Goal: Task Accomplishment & Management: Use online tool/utility

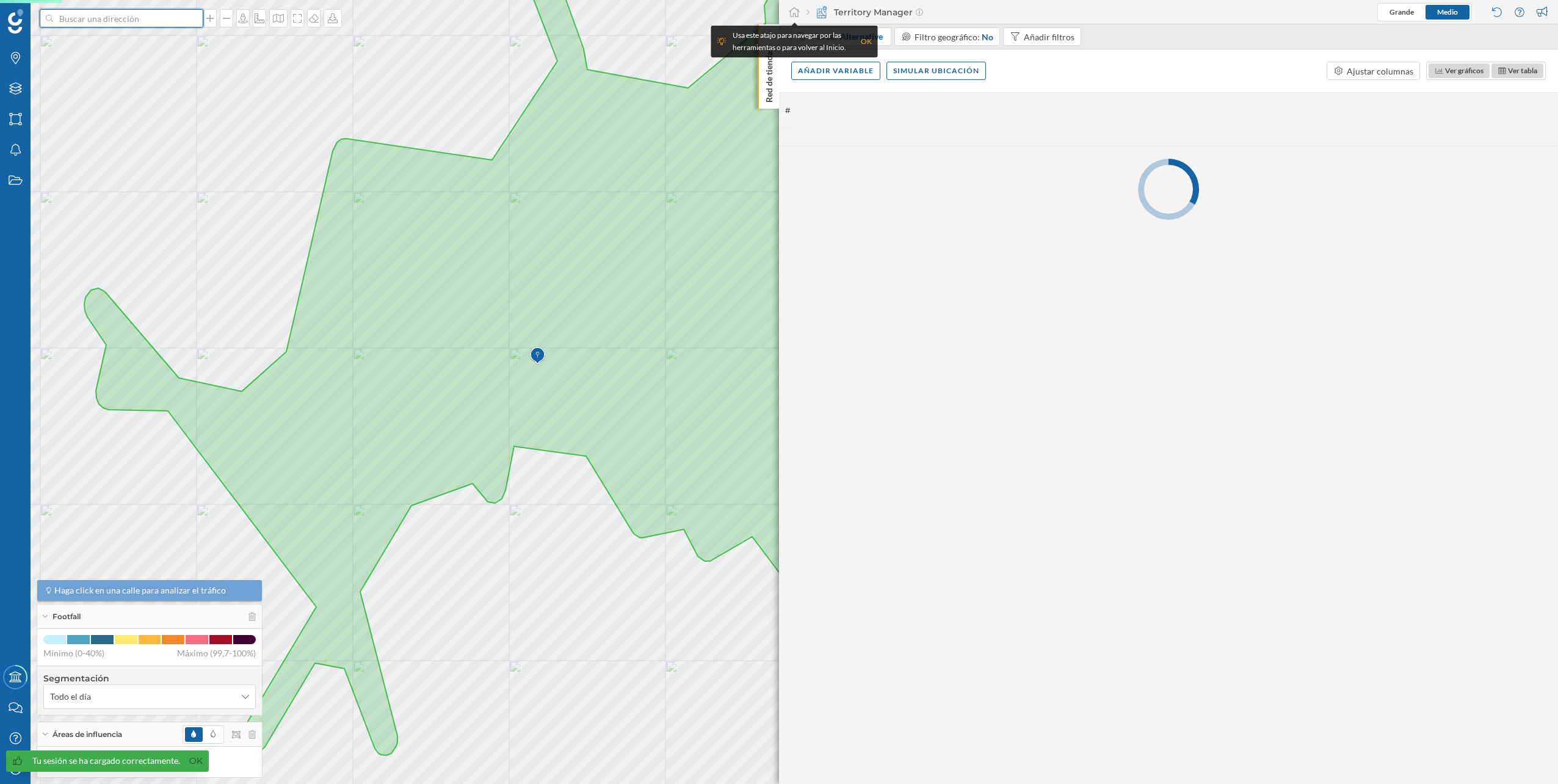
click at [111, 17] on input at bounding box center [121, 18] width 137 height 18
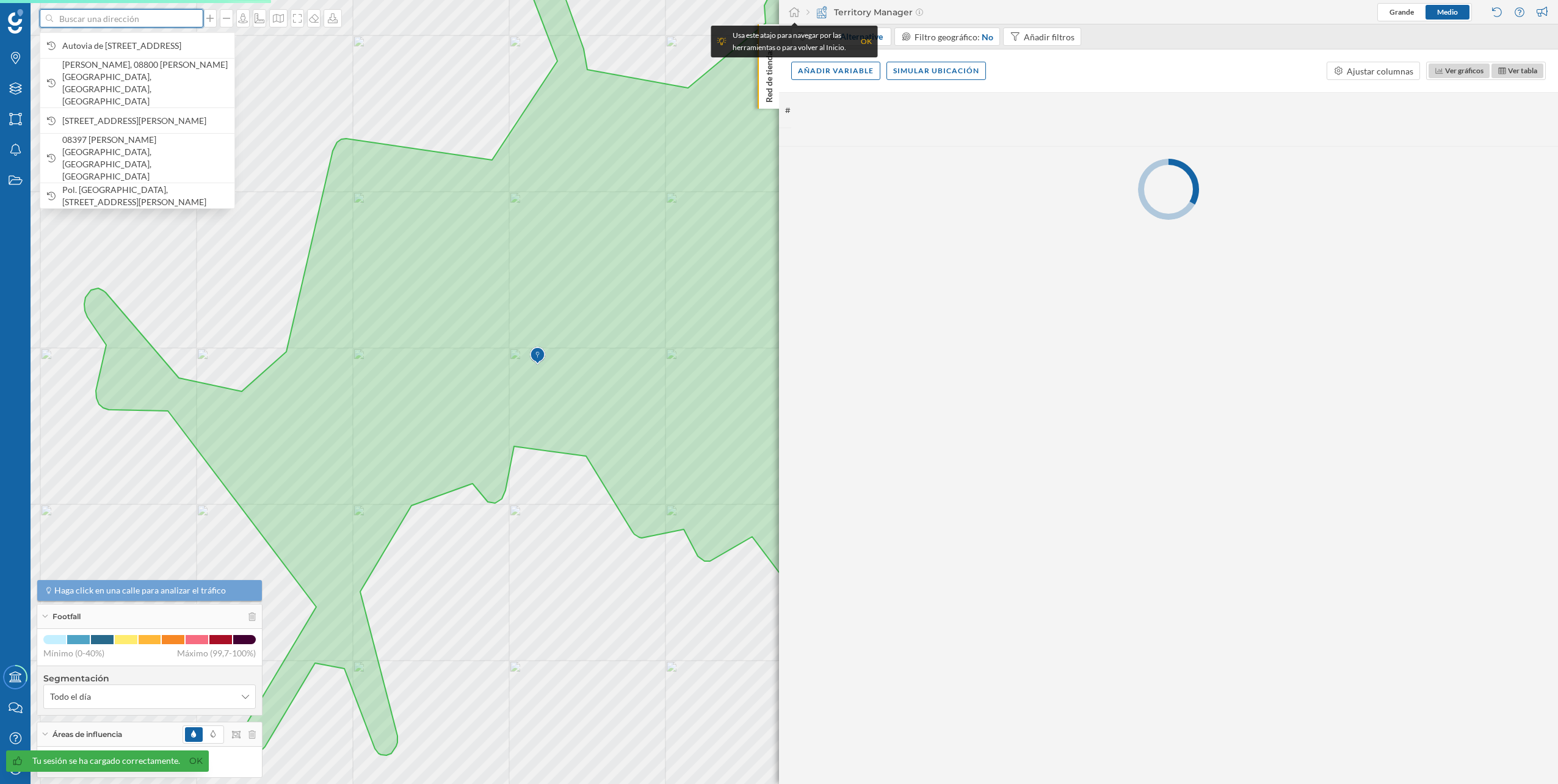
paste input "Autovia de Castelldefels, 5, C.C. Carrefour, 08820 [GEOGRAPHIC_DATA], [GEOGRAPH…"
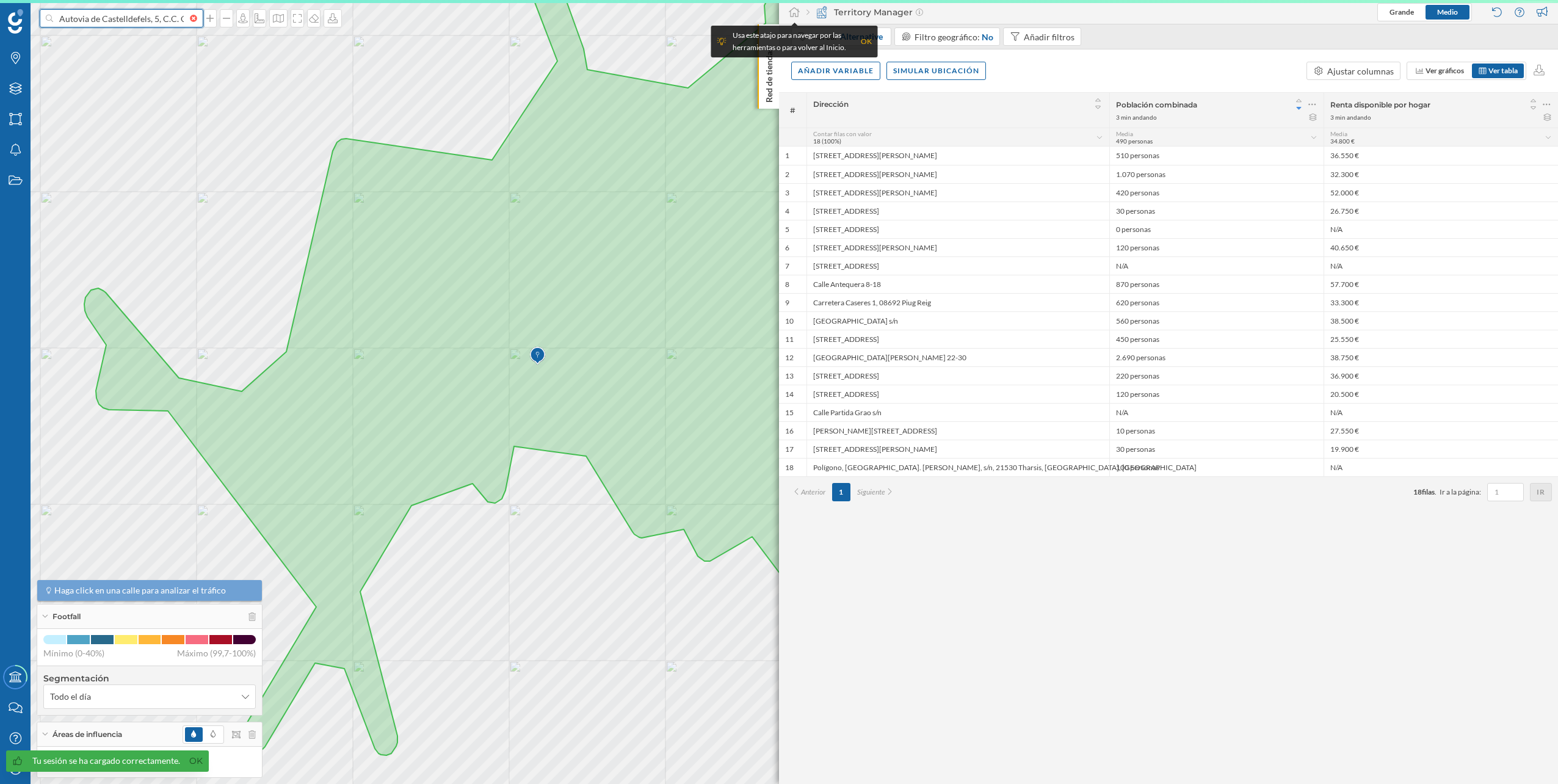
scroll to position [0, 178]
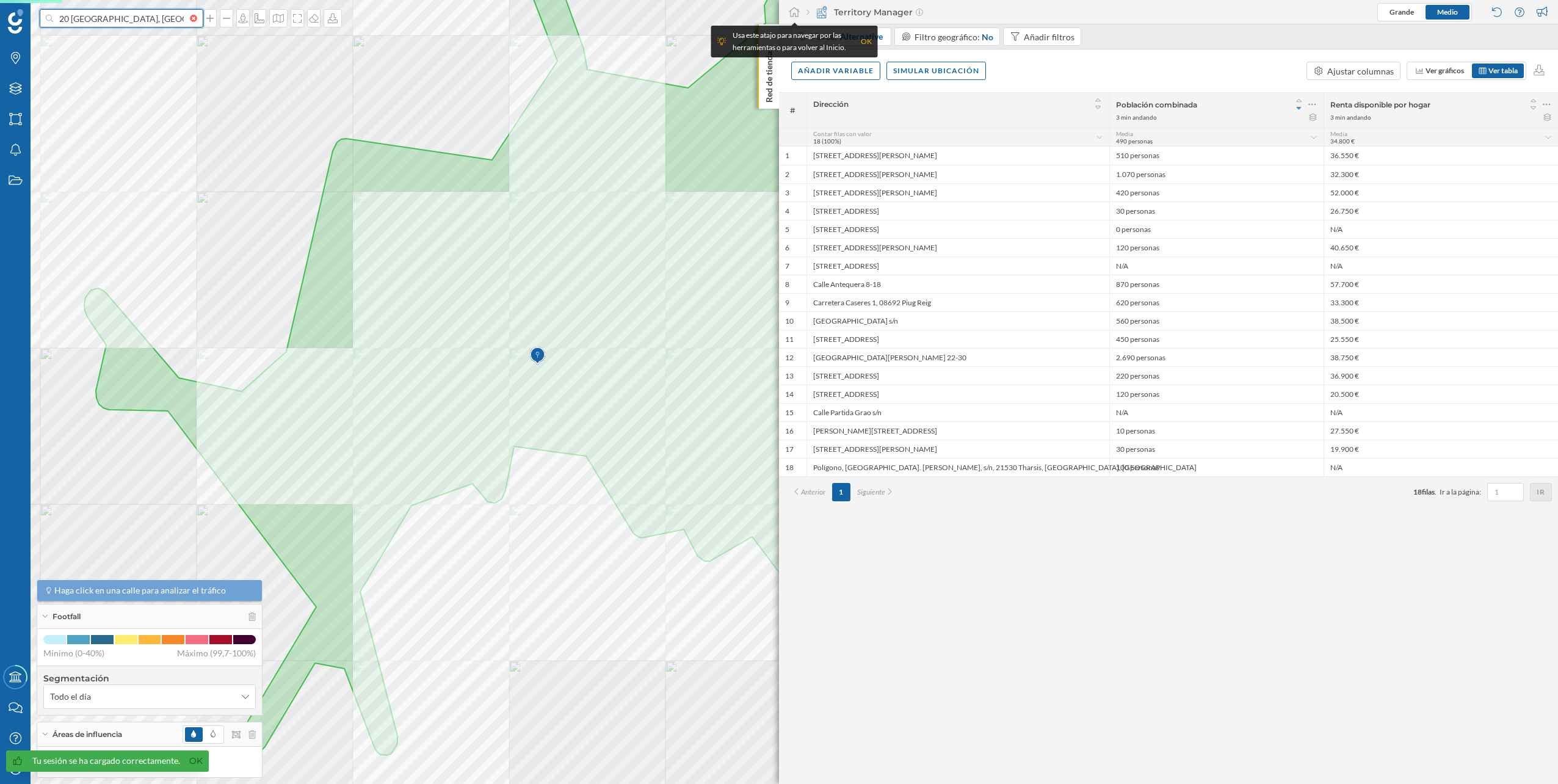
type input "Autovia de Castelldefels, 5, C.C. Carrefour, 08820 [GEOGRAPHIC_DATA], [GEOGRAPH…"
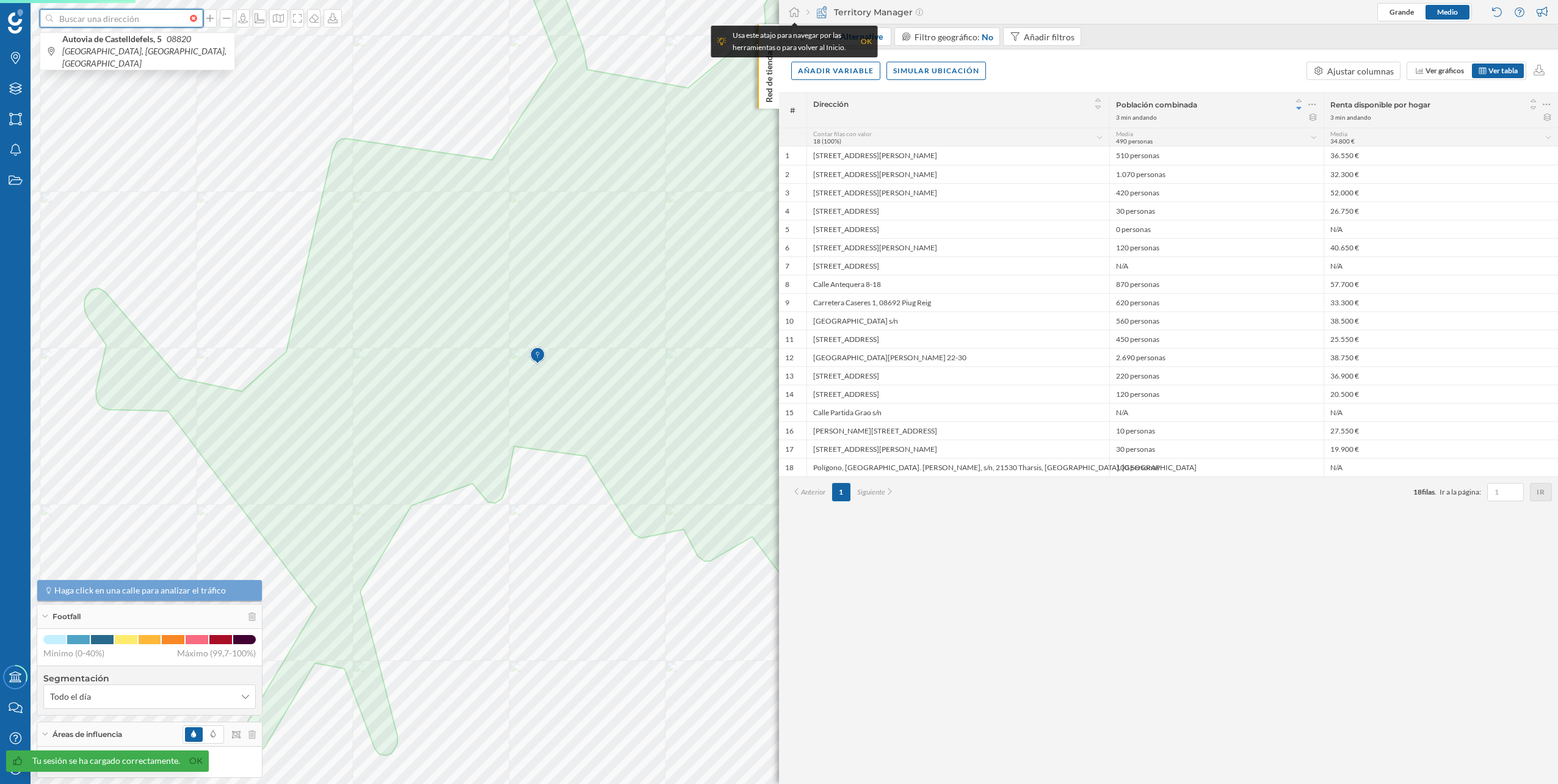
scroll to position [0, 0]
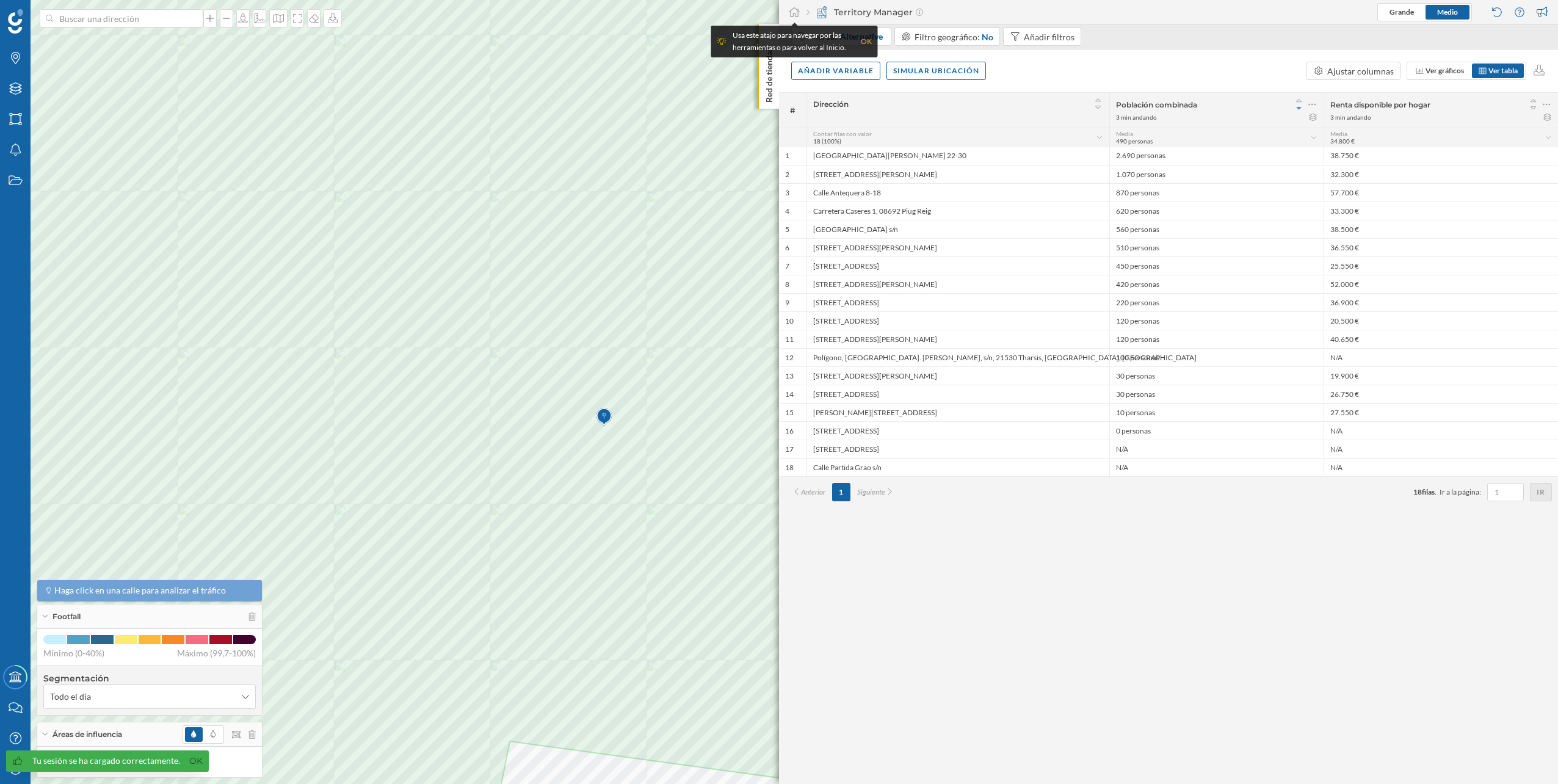
click at [604, 421] on img at bounding box center [604, 417] width 15 height 24
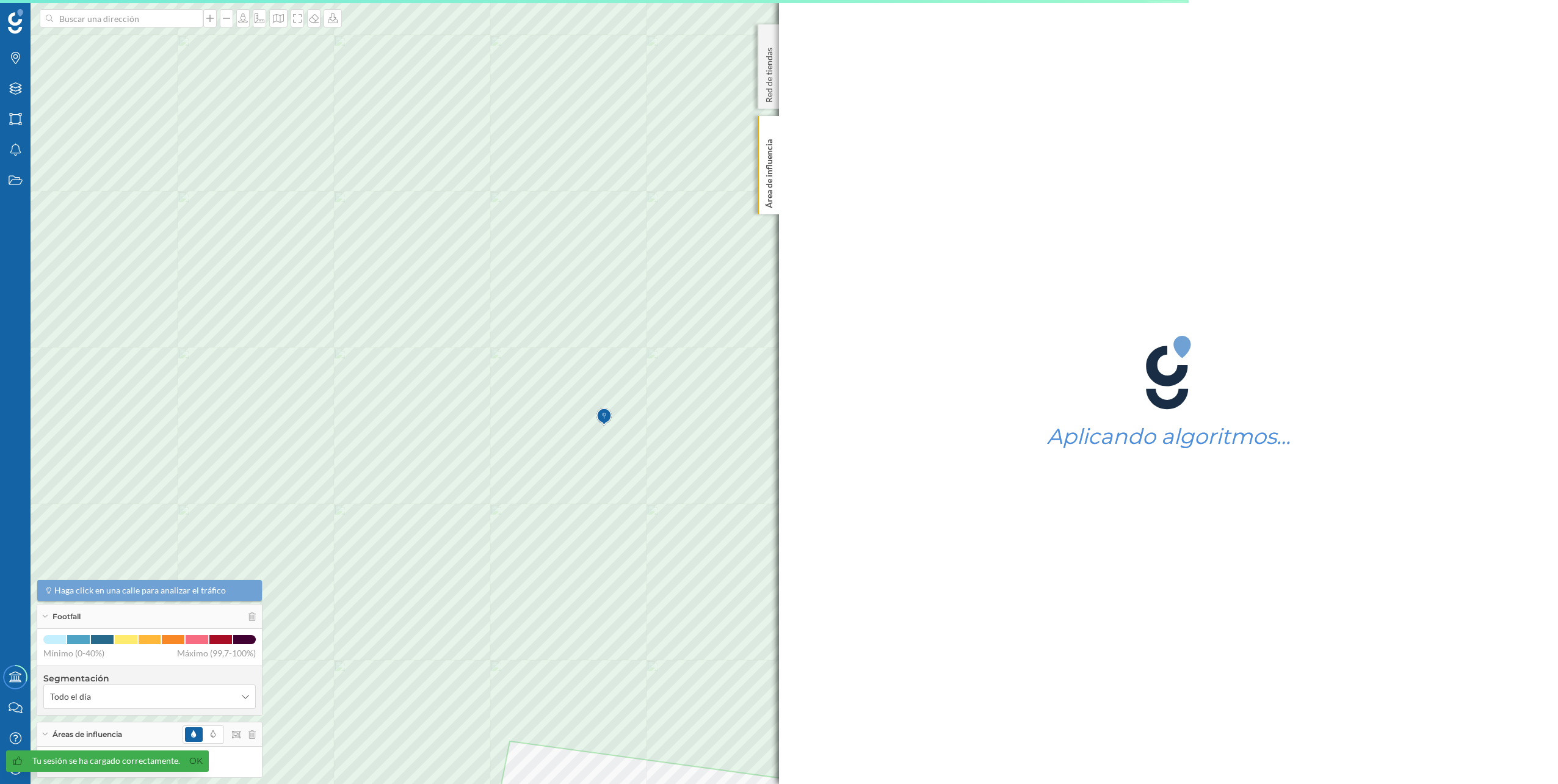
click at [245, 737] on div at bounding box center [219, 734] width 73 height 18
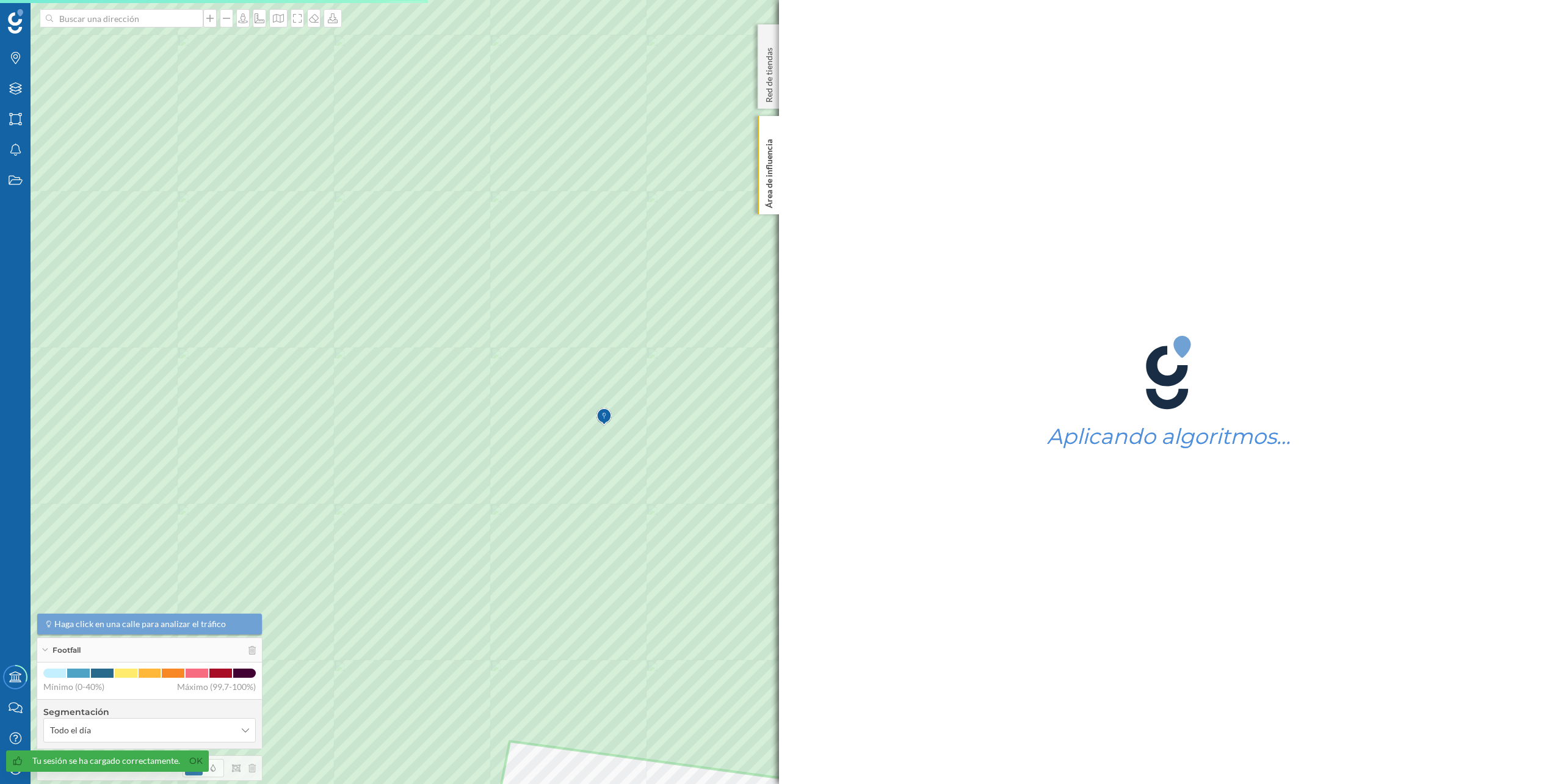
click at [604, 421] on img at bounding box center [604, 417] width 15 height 24
click at [767, 128] on icon at bounding box center [768, 128] width 8 height 6
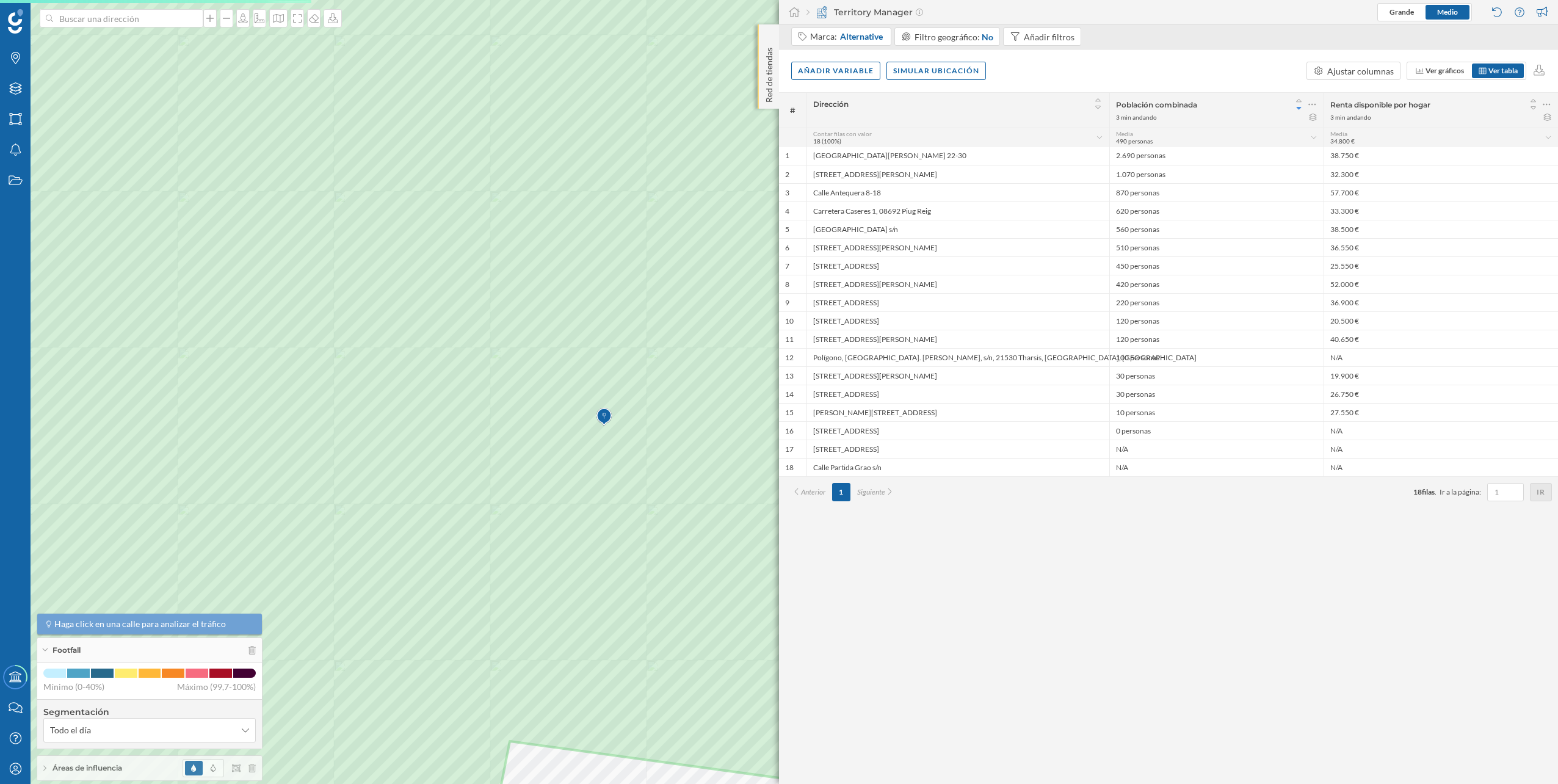
click at [768, 32] on div "Red de tiendas" at bounding box center [768, 66] width 21 height 84
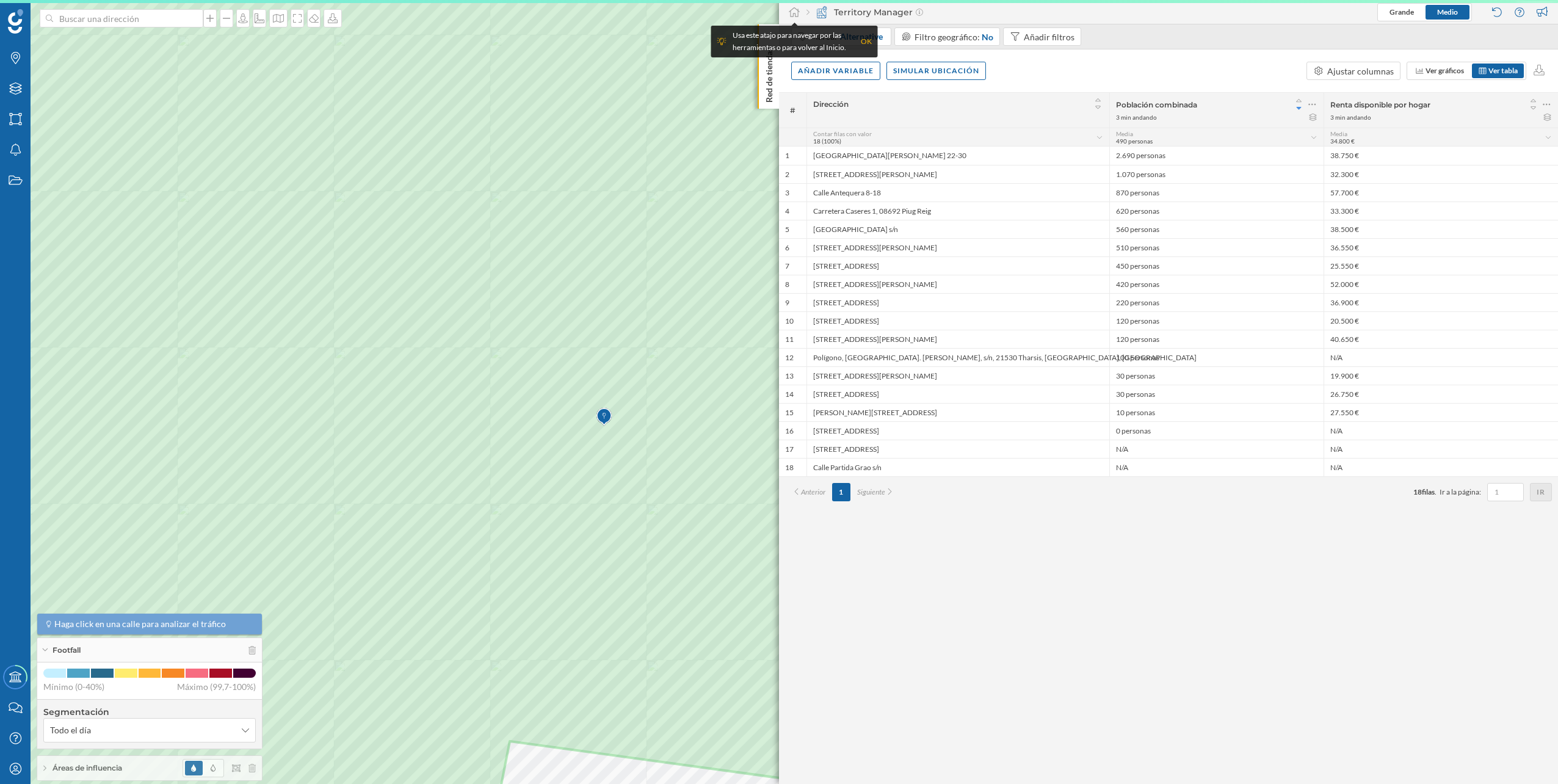
click at [776, 62] on div "Red de tiendas" at bounding box center [768, 66] width 21 height 84
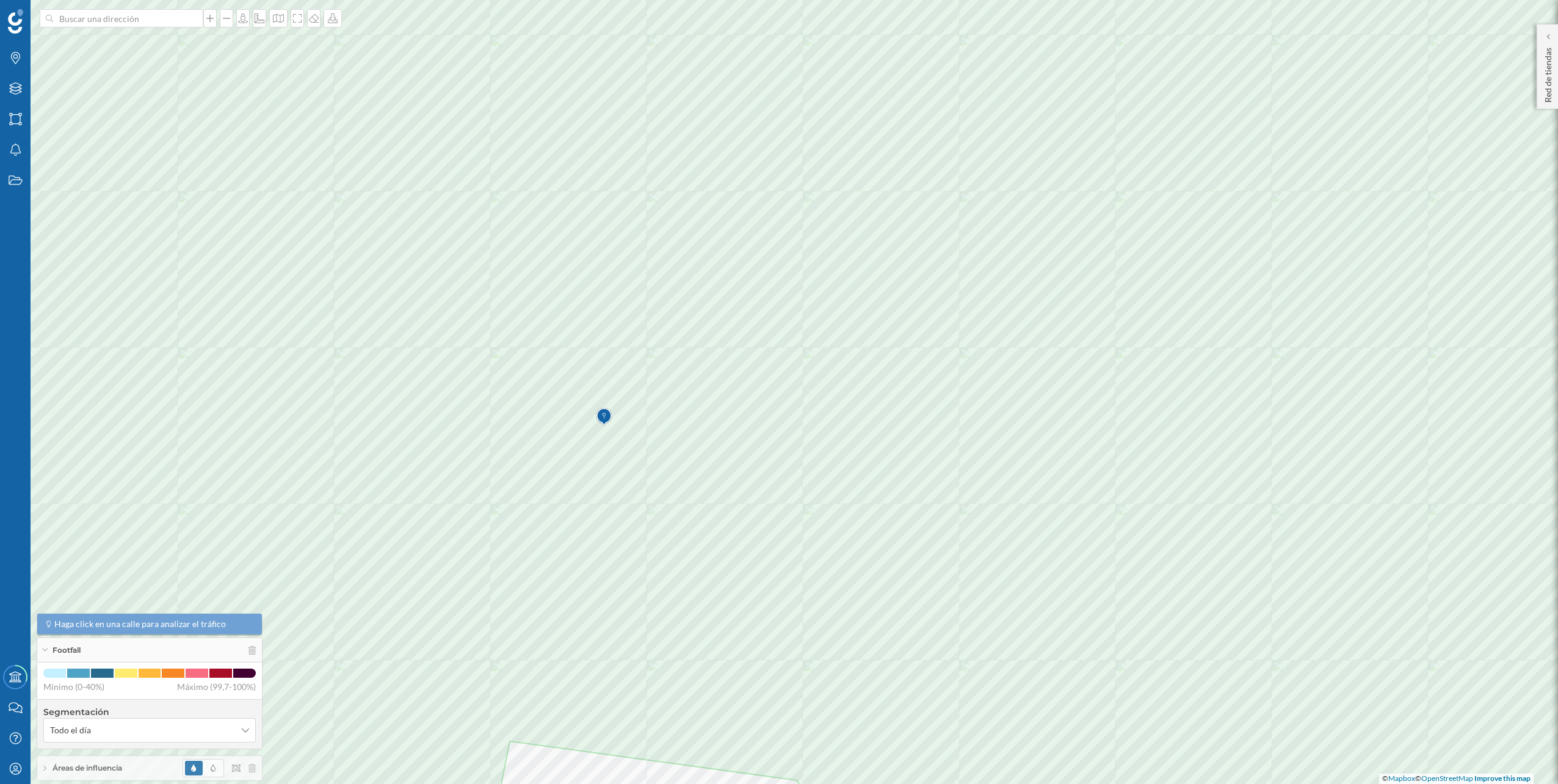
click at [601, 414] on img at bounding box center [604, 417] width 15 height 24
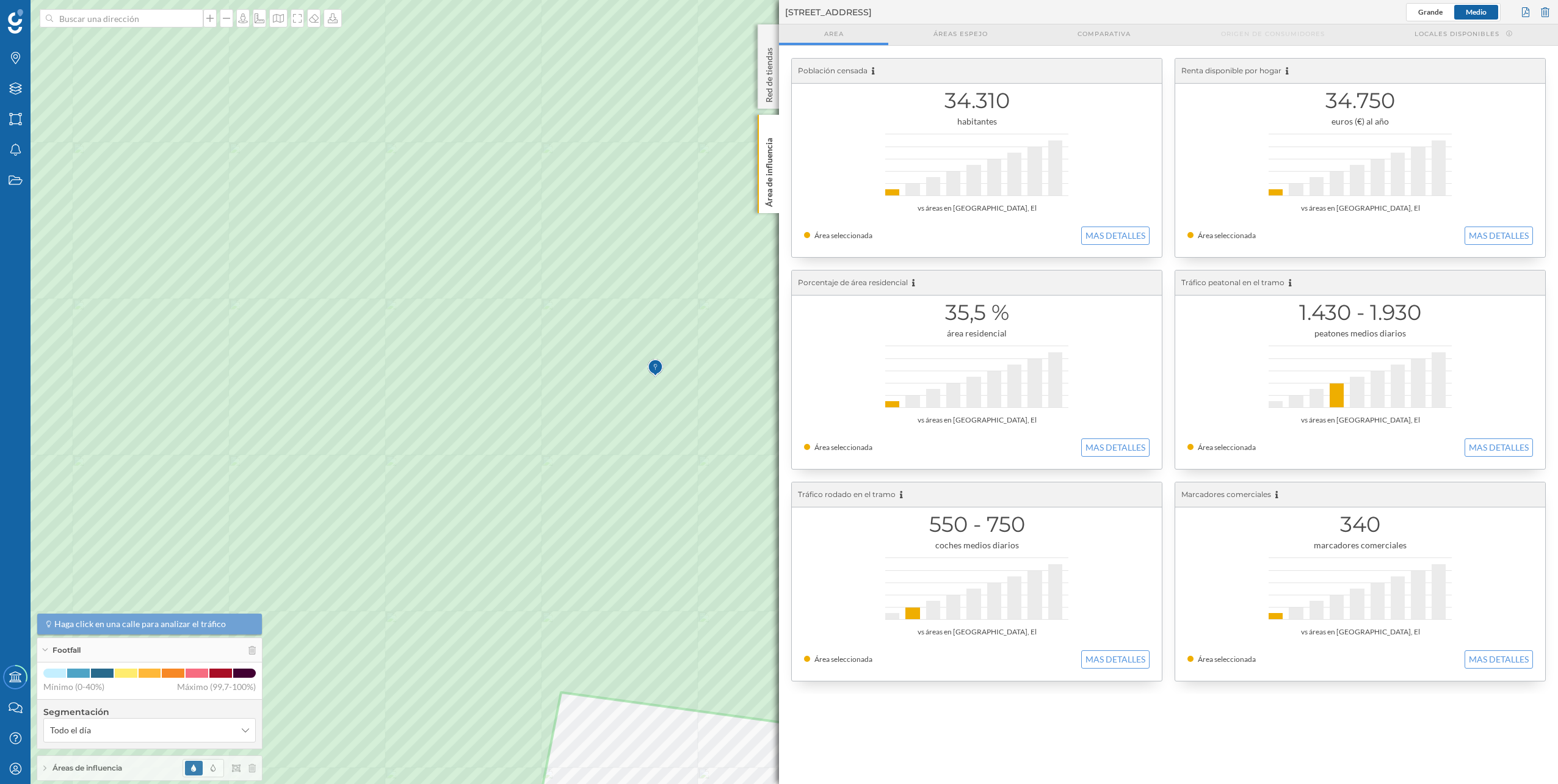
click at [654, 368] on img at bounding box center [655, 368] width 15 height 24
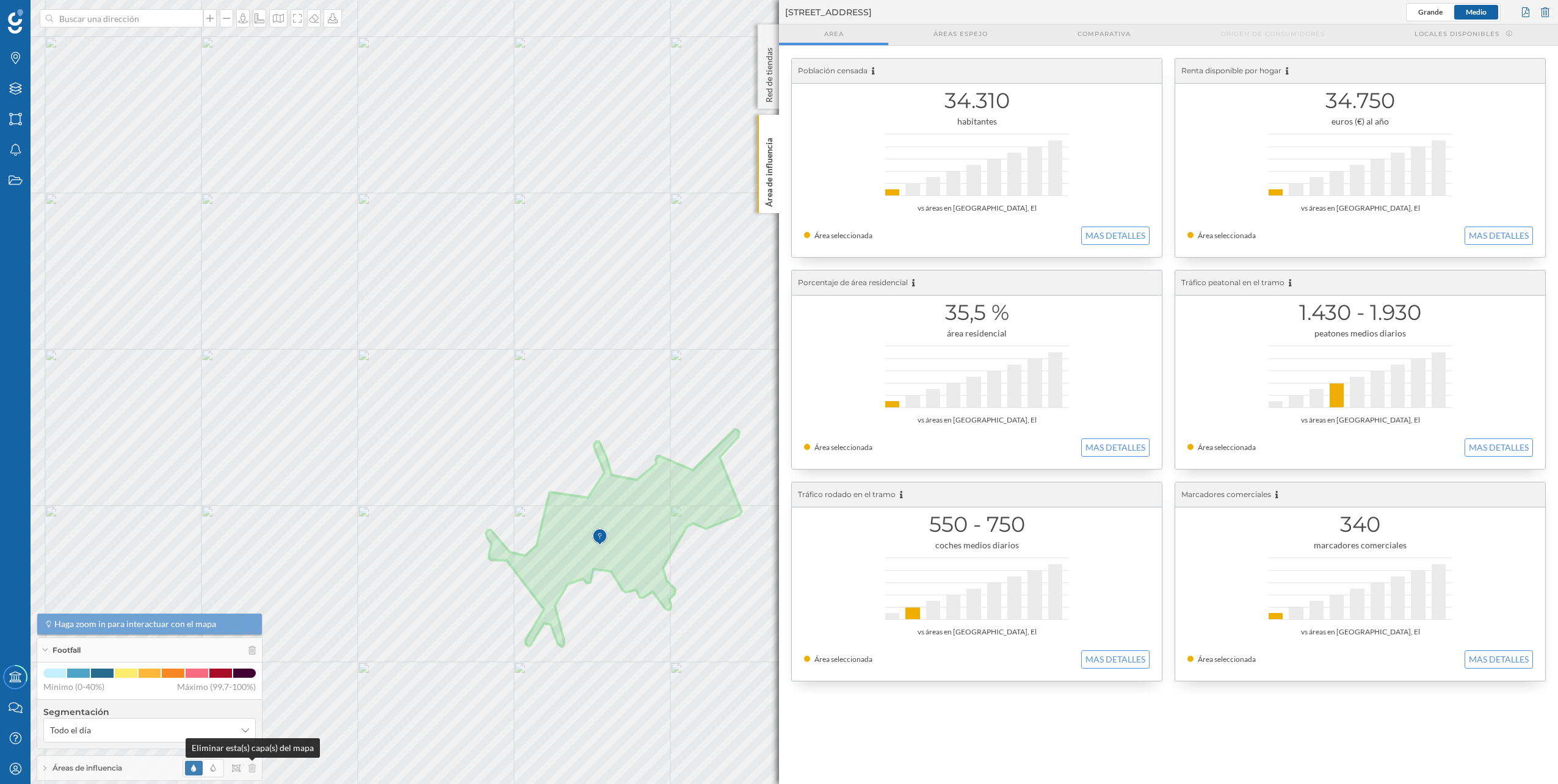
click at [253, 769] on icon at bounding box center [252, 767] width 7 height 8
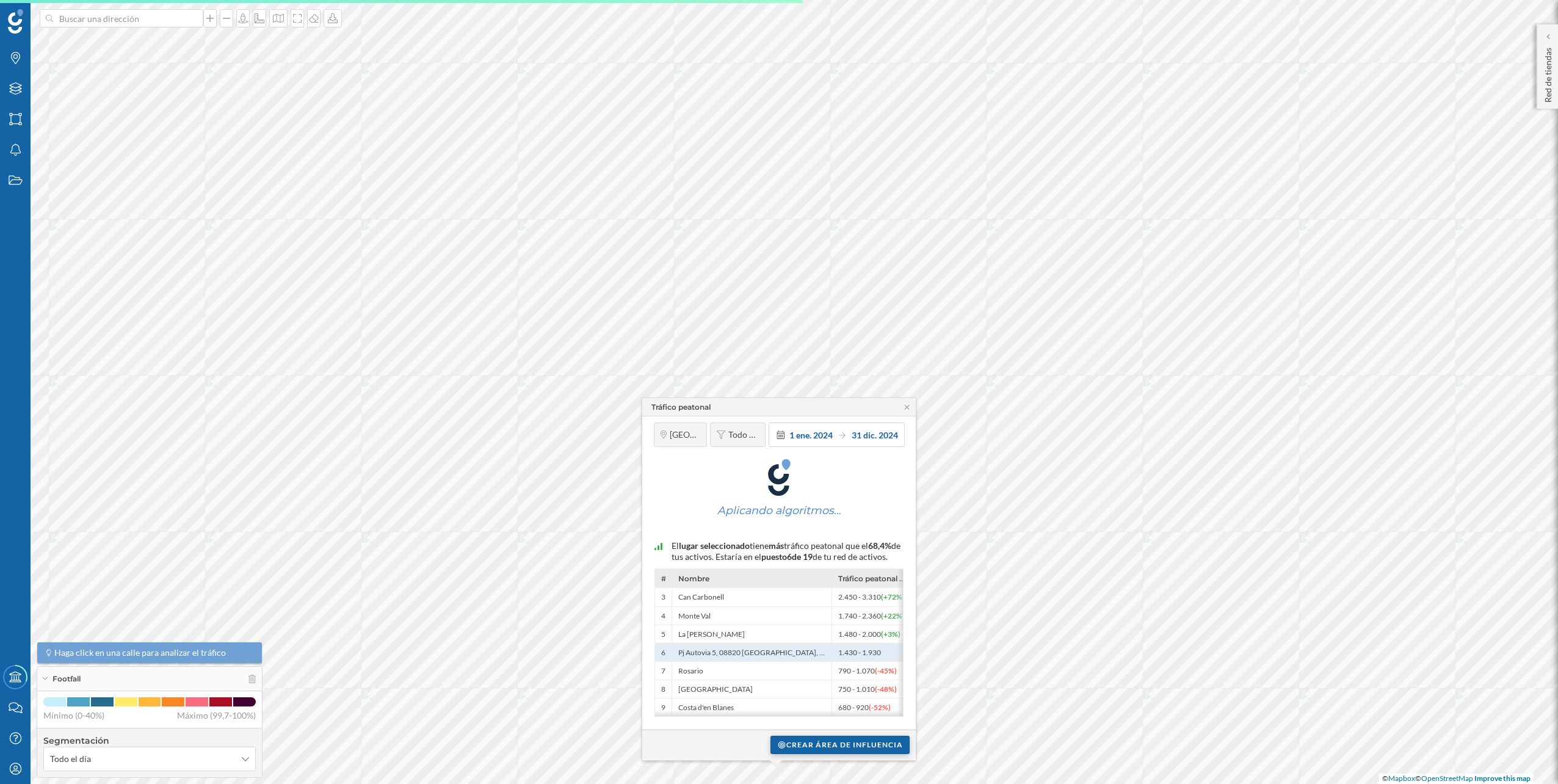
click at [855, 742] on div "Crear área de influencia" at bounding box center [840, 745] width 139 height 18
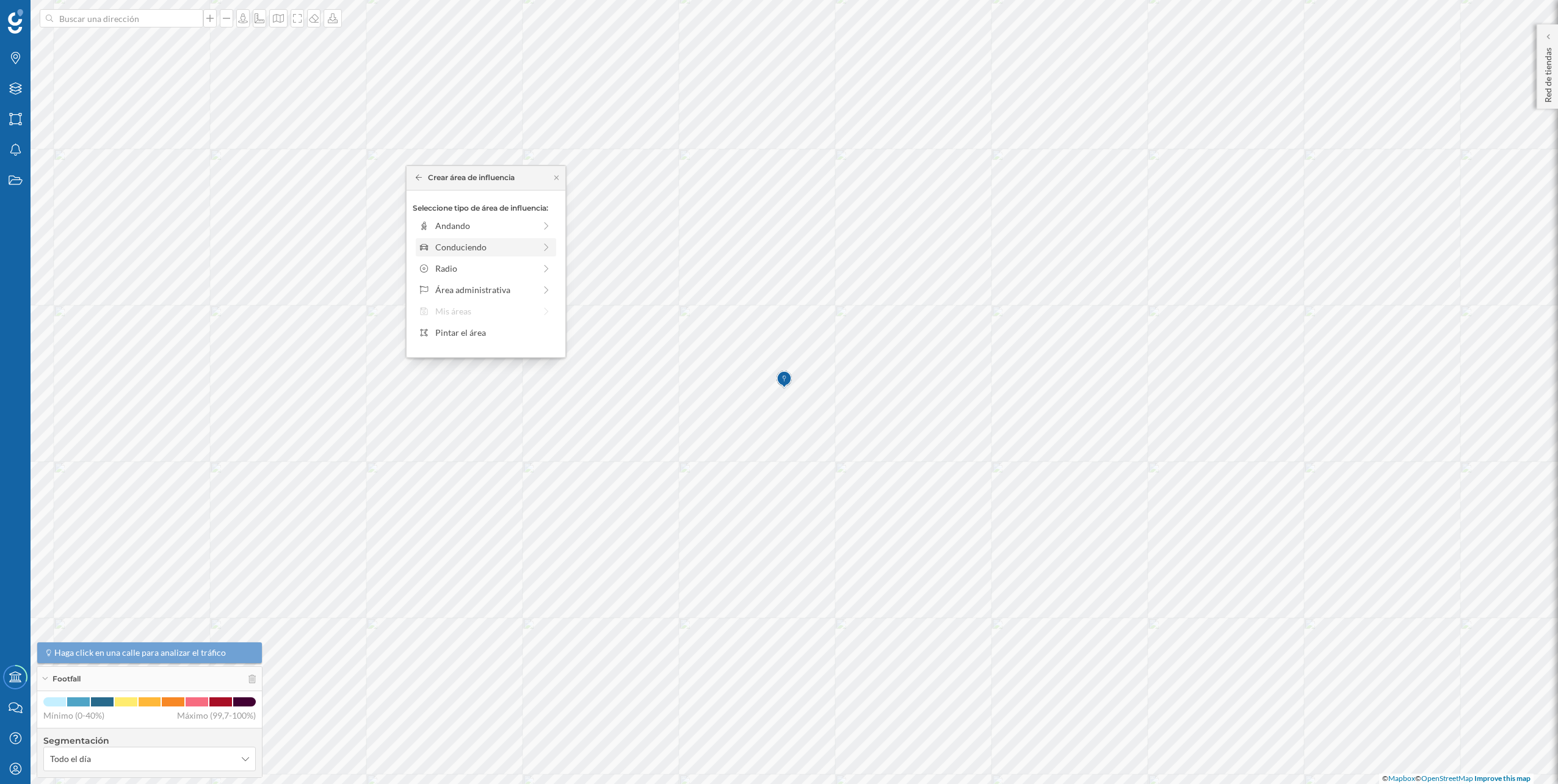
click at [476, 251] on div "Conduciendo" at bounding box center [485, 247] width 99 height 13
click at [444, 242] on div "0 min. 3 min. 5 min. 7 min. 10 min. 12 min. 15 min. 20 min. 30 min. 45 min. 50 …" at bounding box center [486, 242] width 135 height 3
click at [474, 330] on div "Crear área de influencia" at bounding box center [486, 334] width 146 height 18
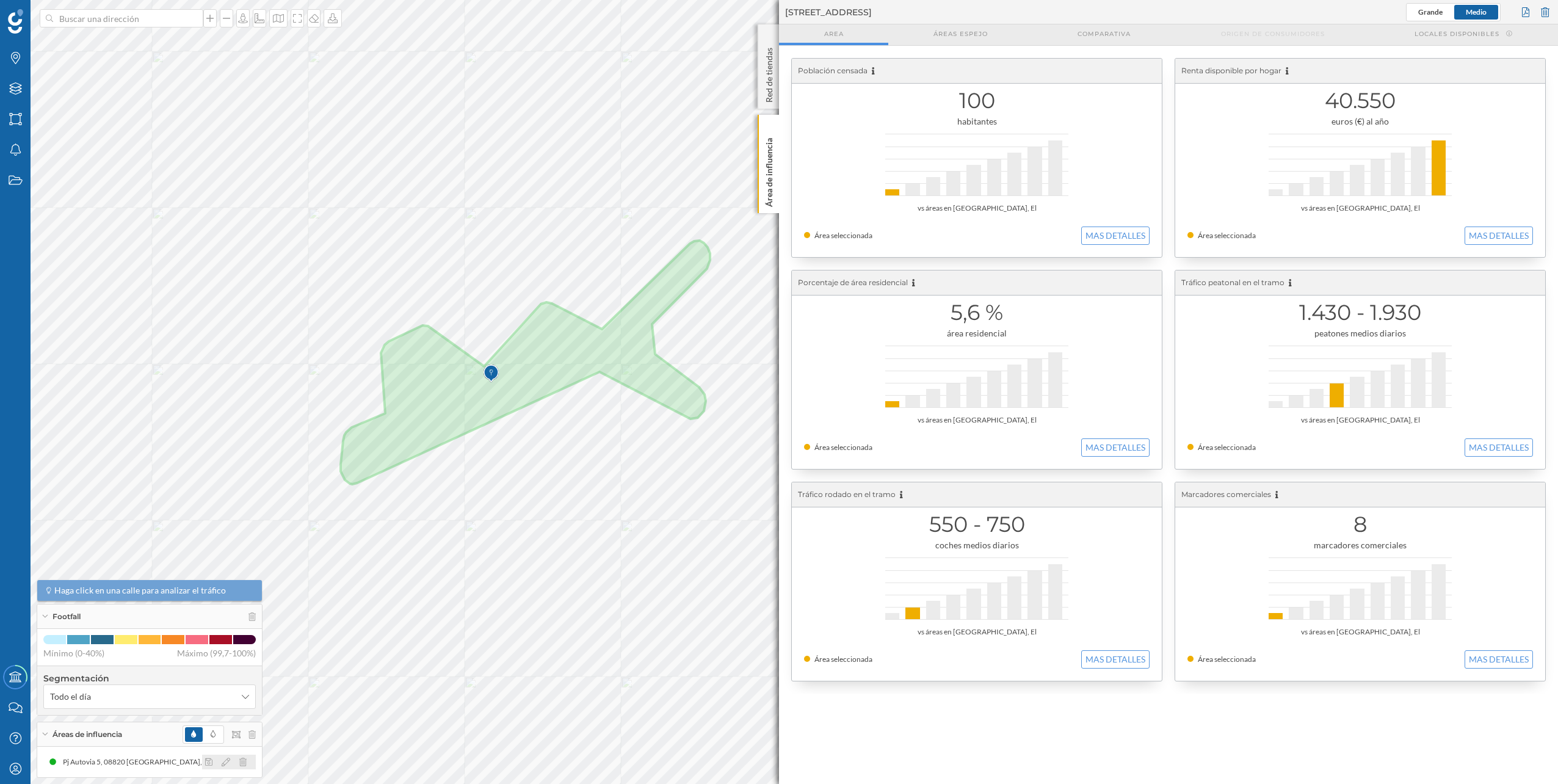
click at [229, 762] on icon at bounding box center [226, 761] width 8 height 8
click at [197, 709] on div at bounding box center [222, 710] width 101 height 3
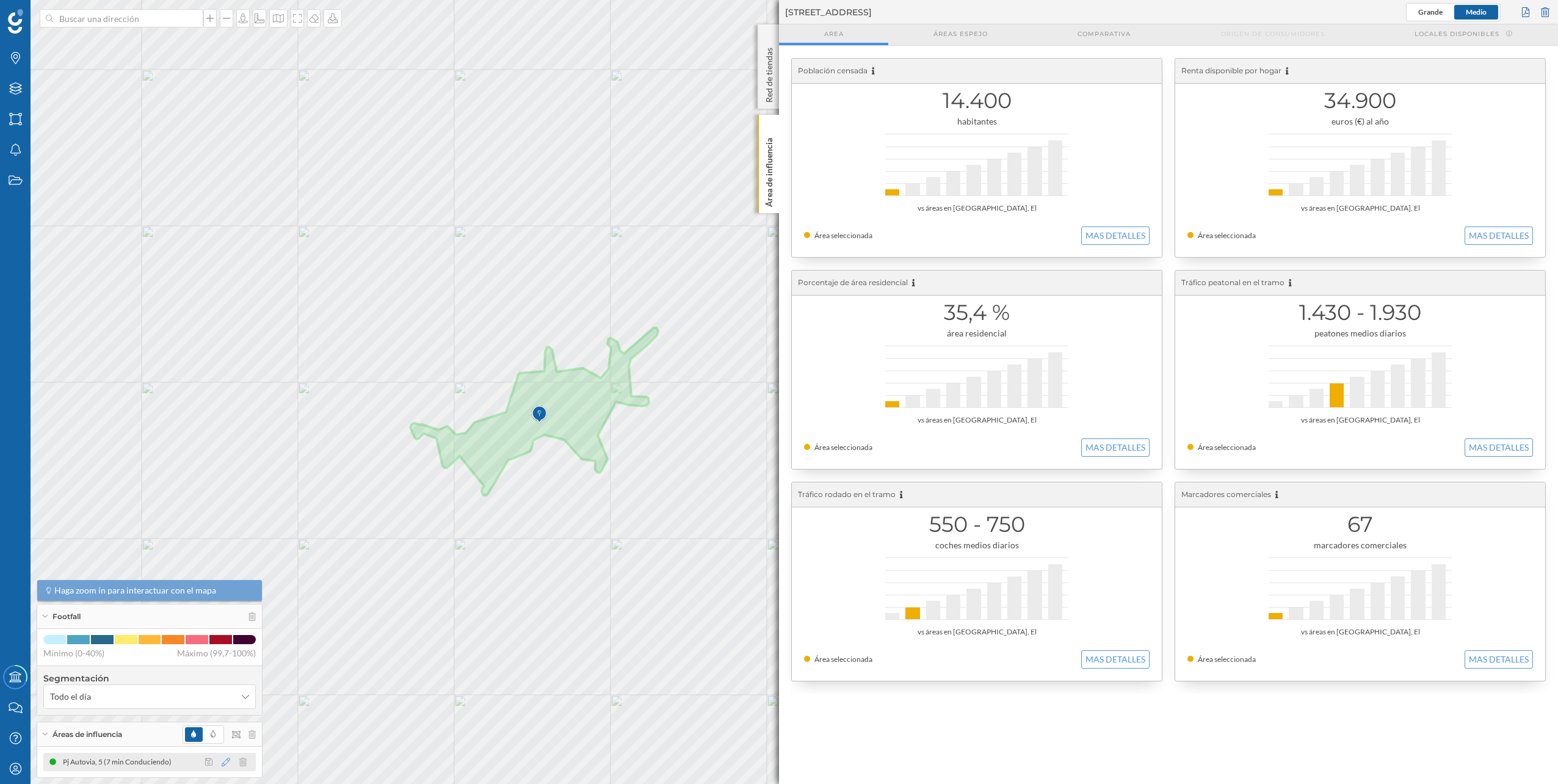
click at [224, 763] on icon at bounding box center [226, 761] width 8 height 8
click at [194, 711] on div at bounding box center [186, 710] width 28 height 3
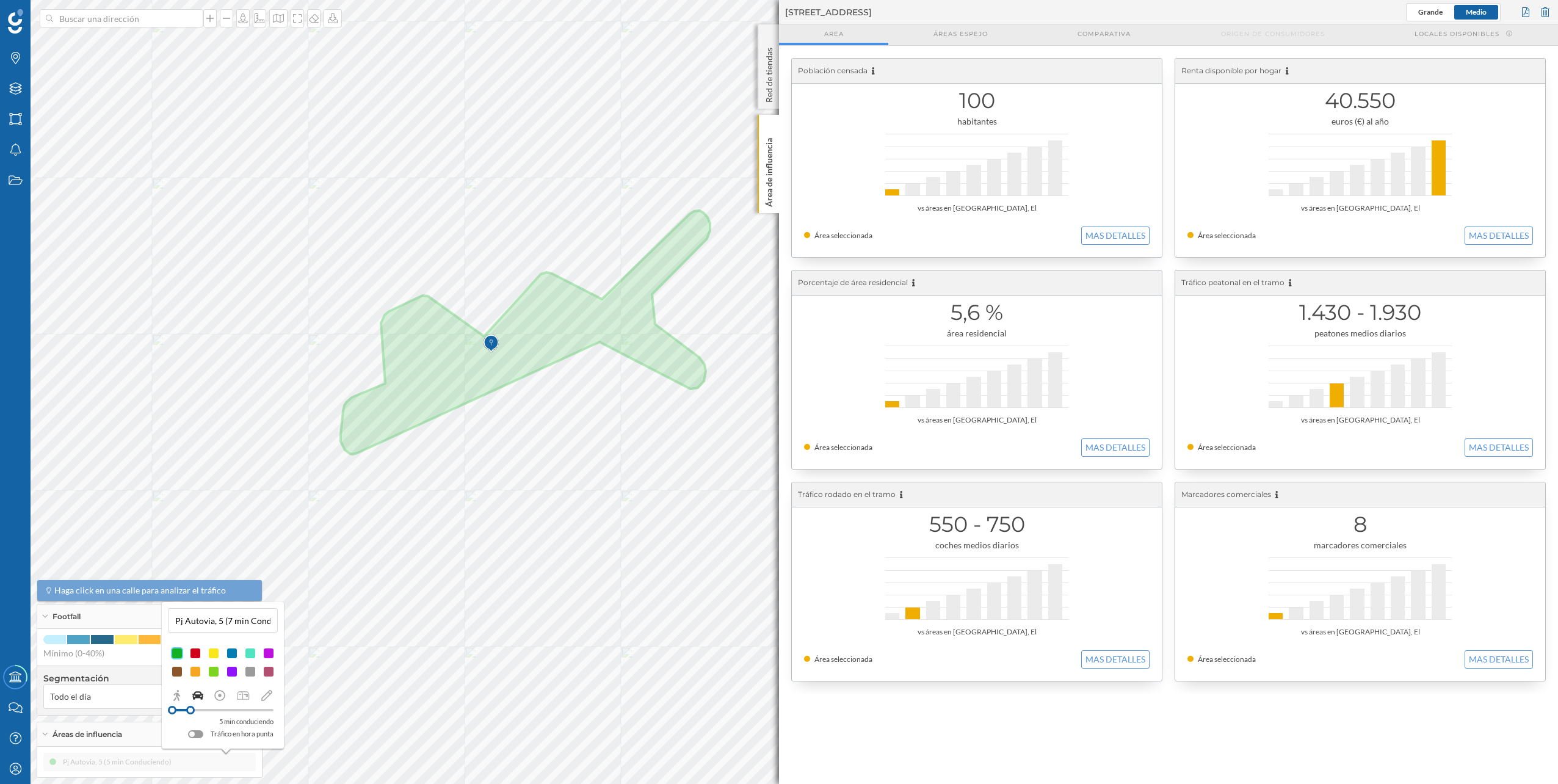
click at [198, 706] on div at bounding box center [222, 709] width 101 height 11
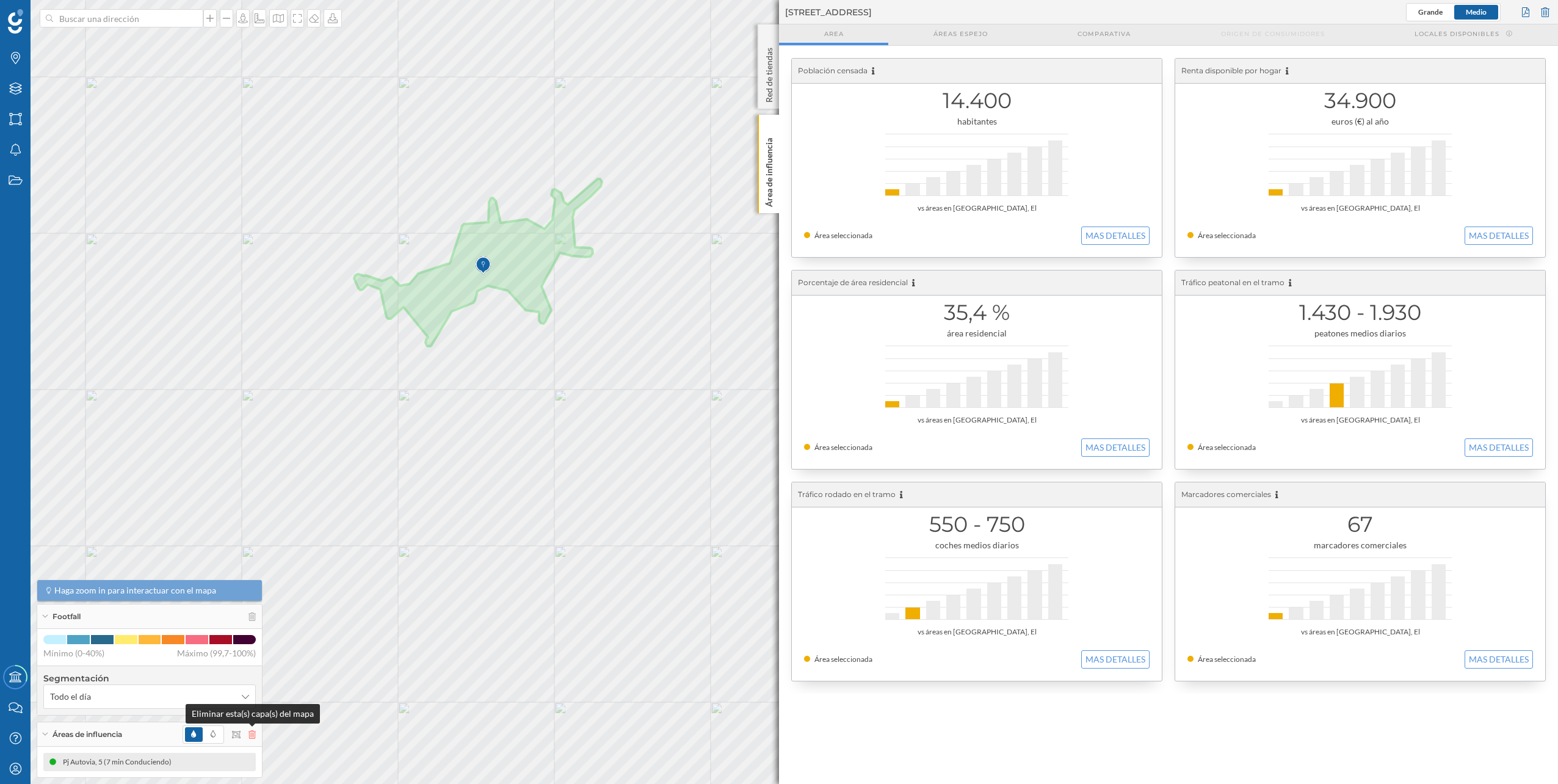
click at [254, 730] on icon at bounding box center [252, 734] width 7 height 8
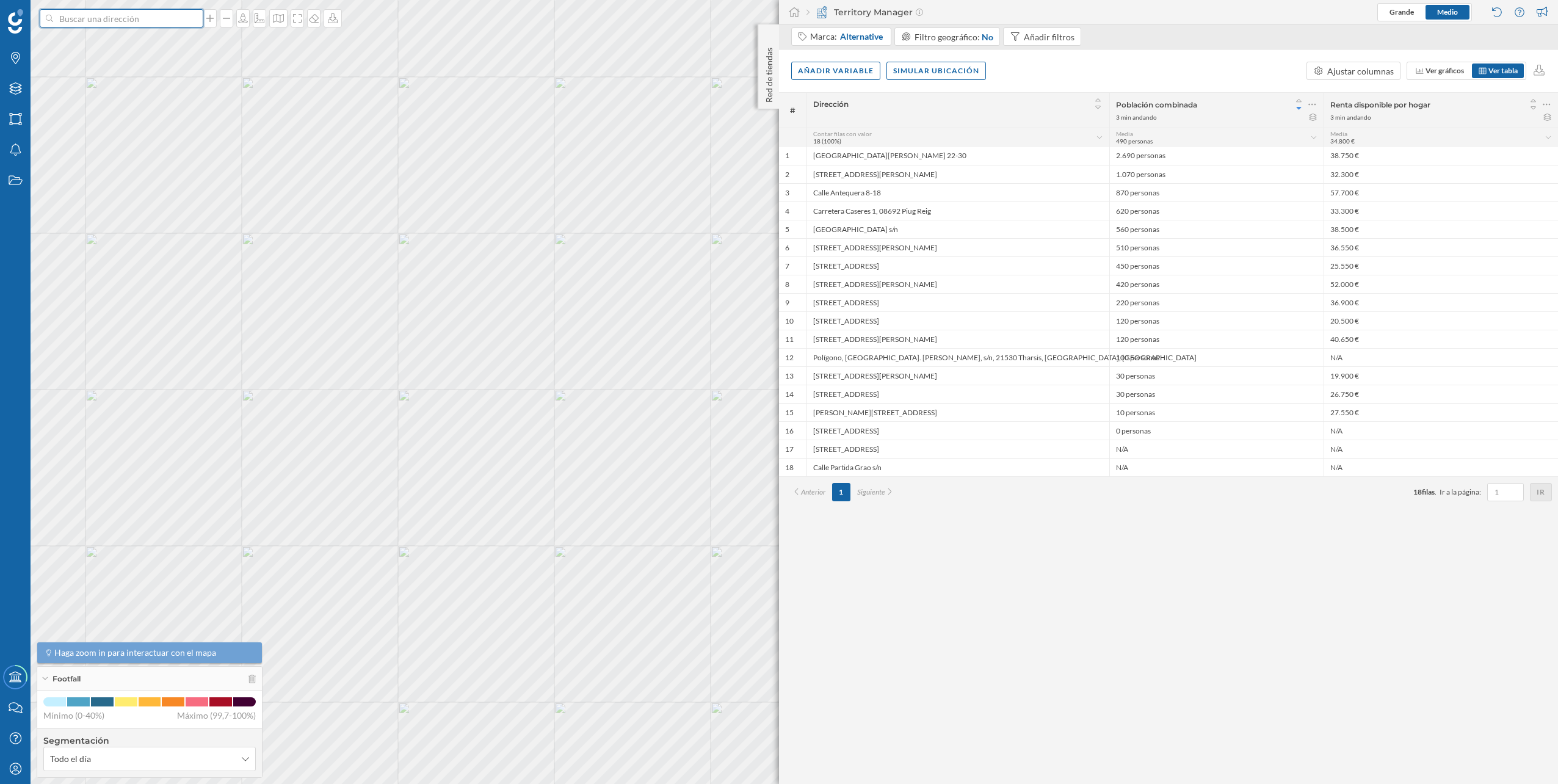
click at [94, 13] on input at bounding box center [121, 18] width 137 height 18
paste input "[STREET_ADDRESS]"
type input "[STREET_ADDRESS]"
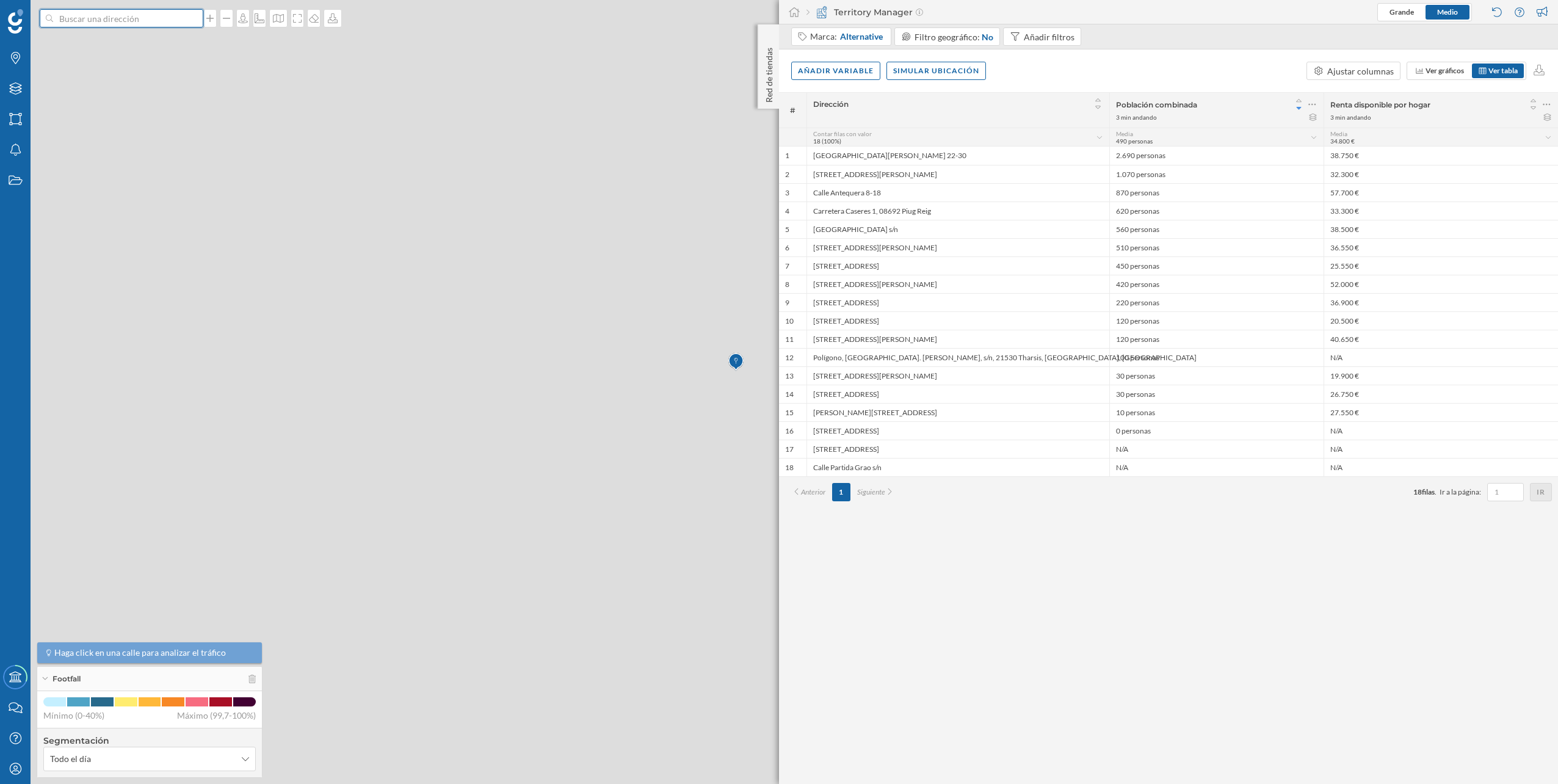
scroll to position [0, 0]
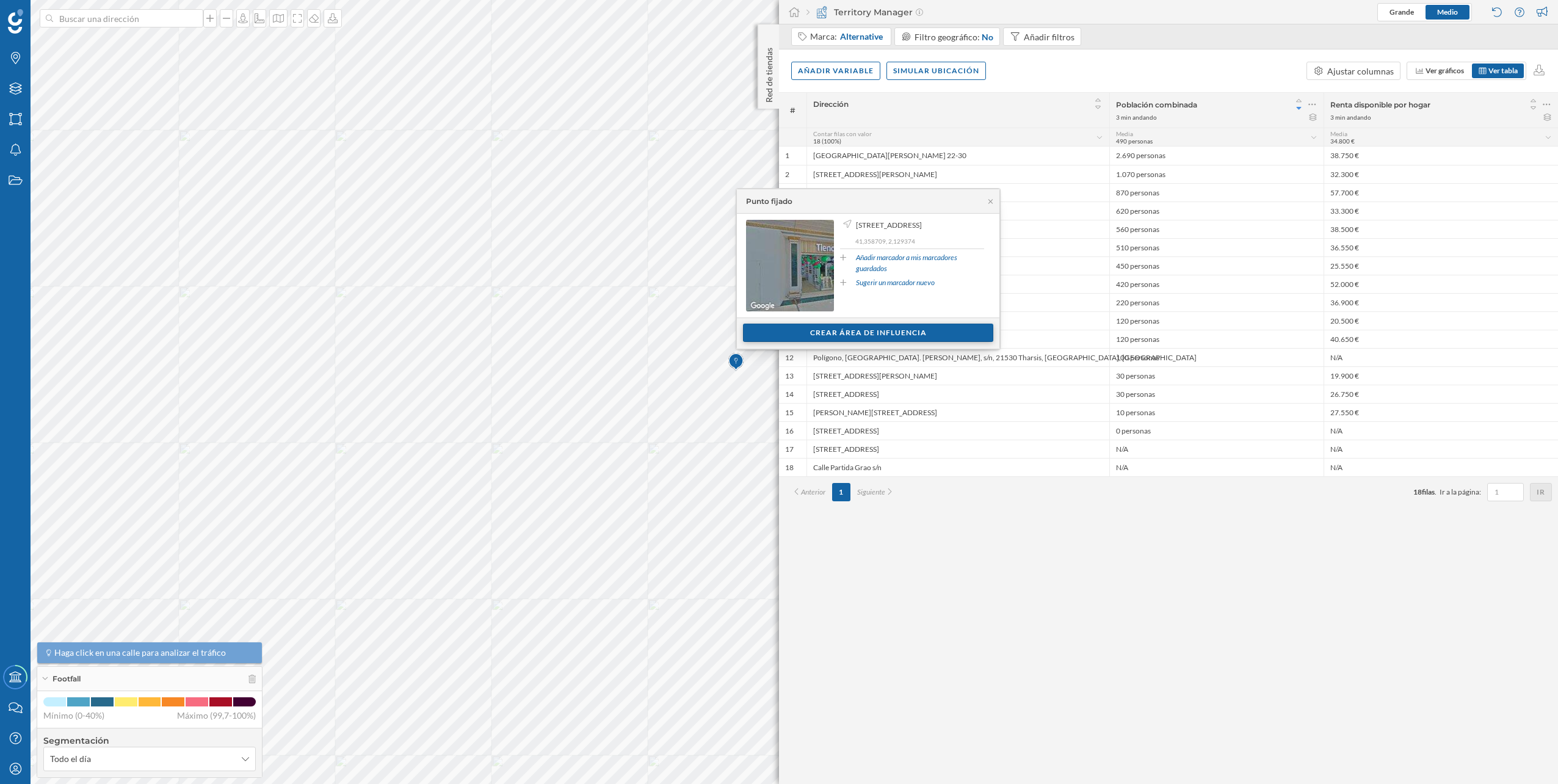
click at [785, 337] on div "Crear área de influencia" at bounding box center [868, 332] width 250 height 18
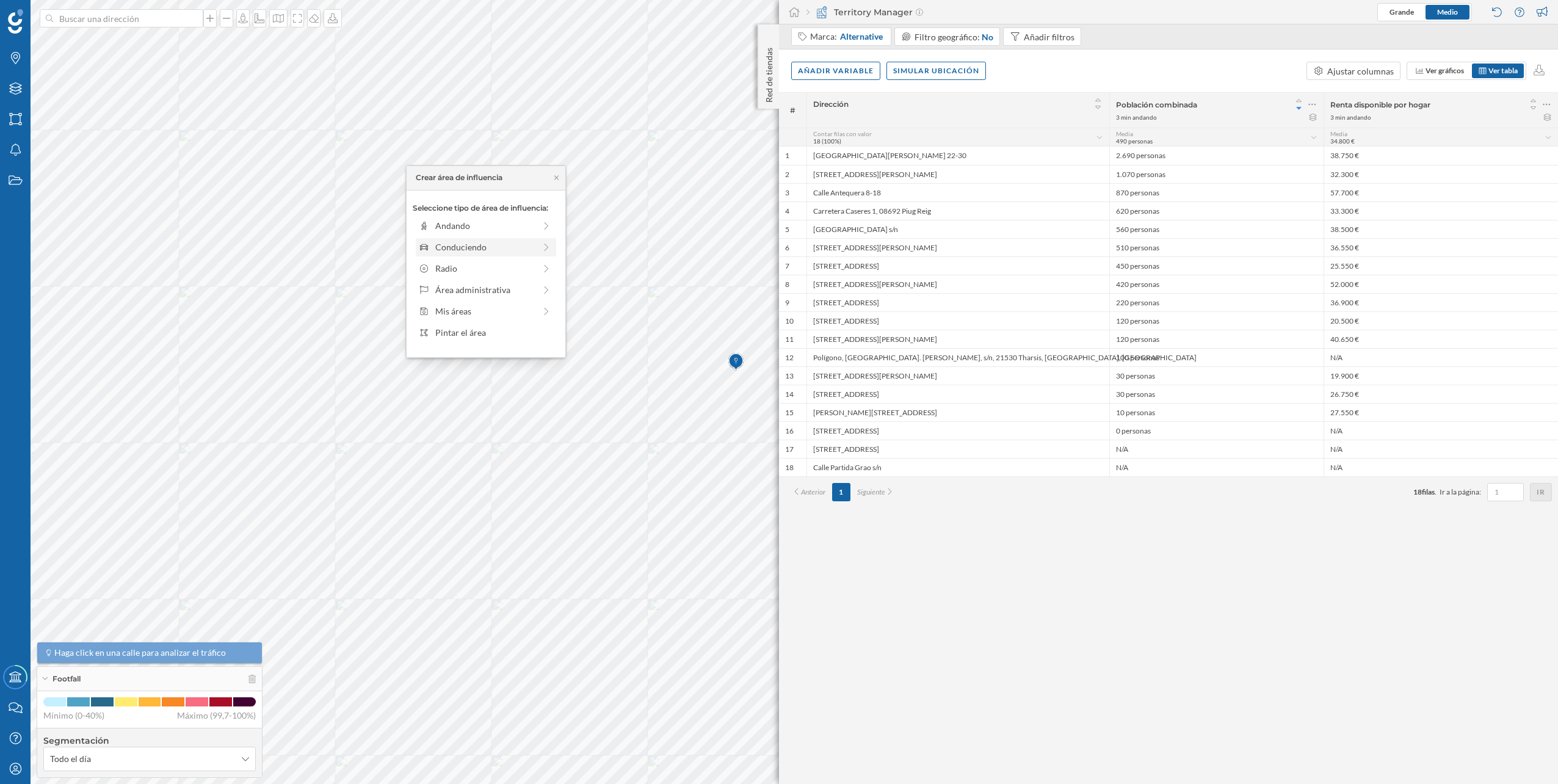
click at [481, 250] on div "Conduciendo" at bounding box center [485, 247] width 99 height 13
click at [440, 239] on div "0 min. 3 min. 5 min. 7 min. 10 min. 12 min. 15 min. 20 min. 30 min. 45 min. 50 …" at bounding box center [486, 243] width 135 height 15
click at [486, 334] on div "Crear área de influencia" at bounding box center [486, 334] width 146 height 18
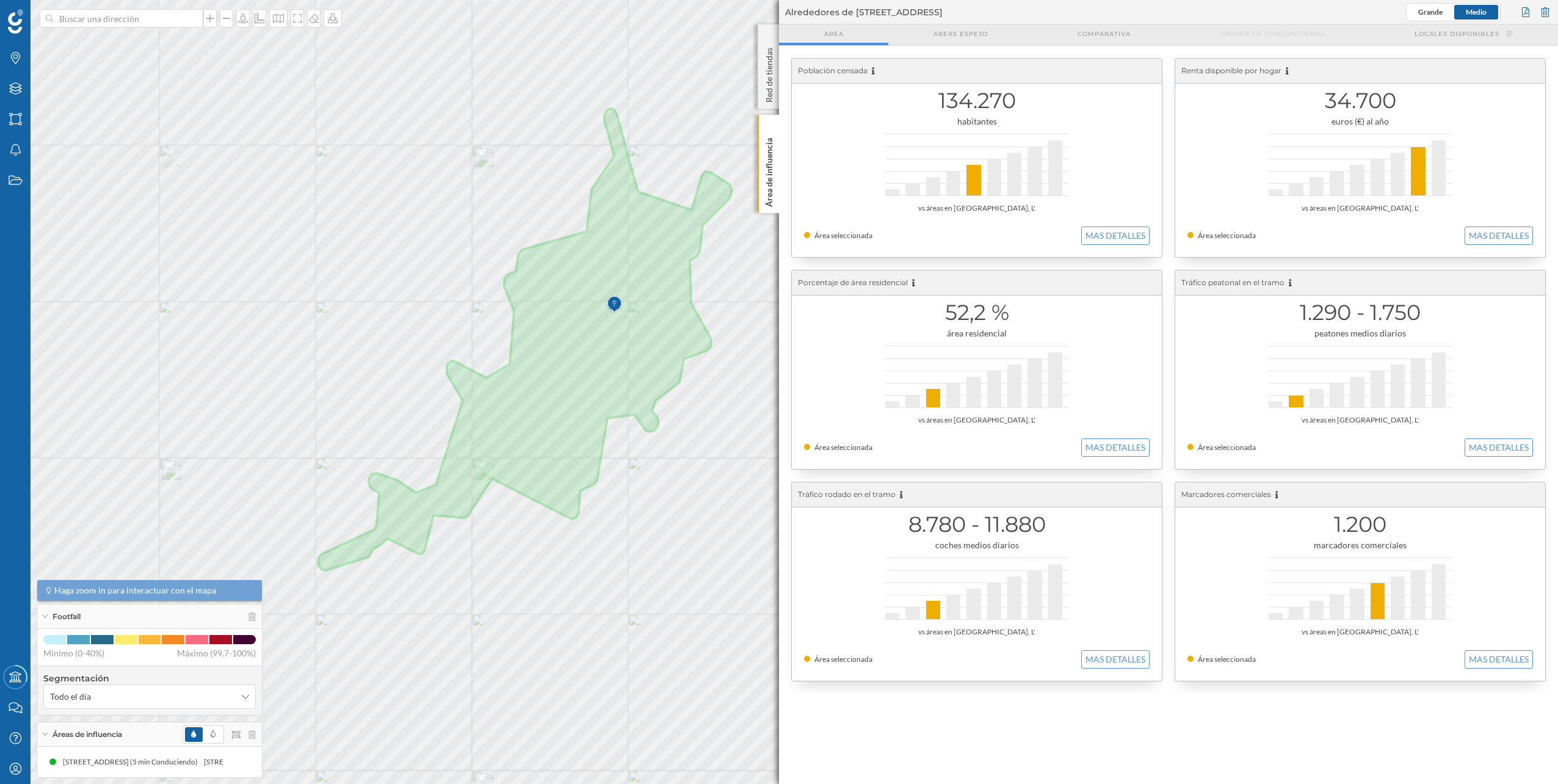
click at [256, 731] on div "Áreas de influencia" at bounding box center [149, 734] width 225 height 24
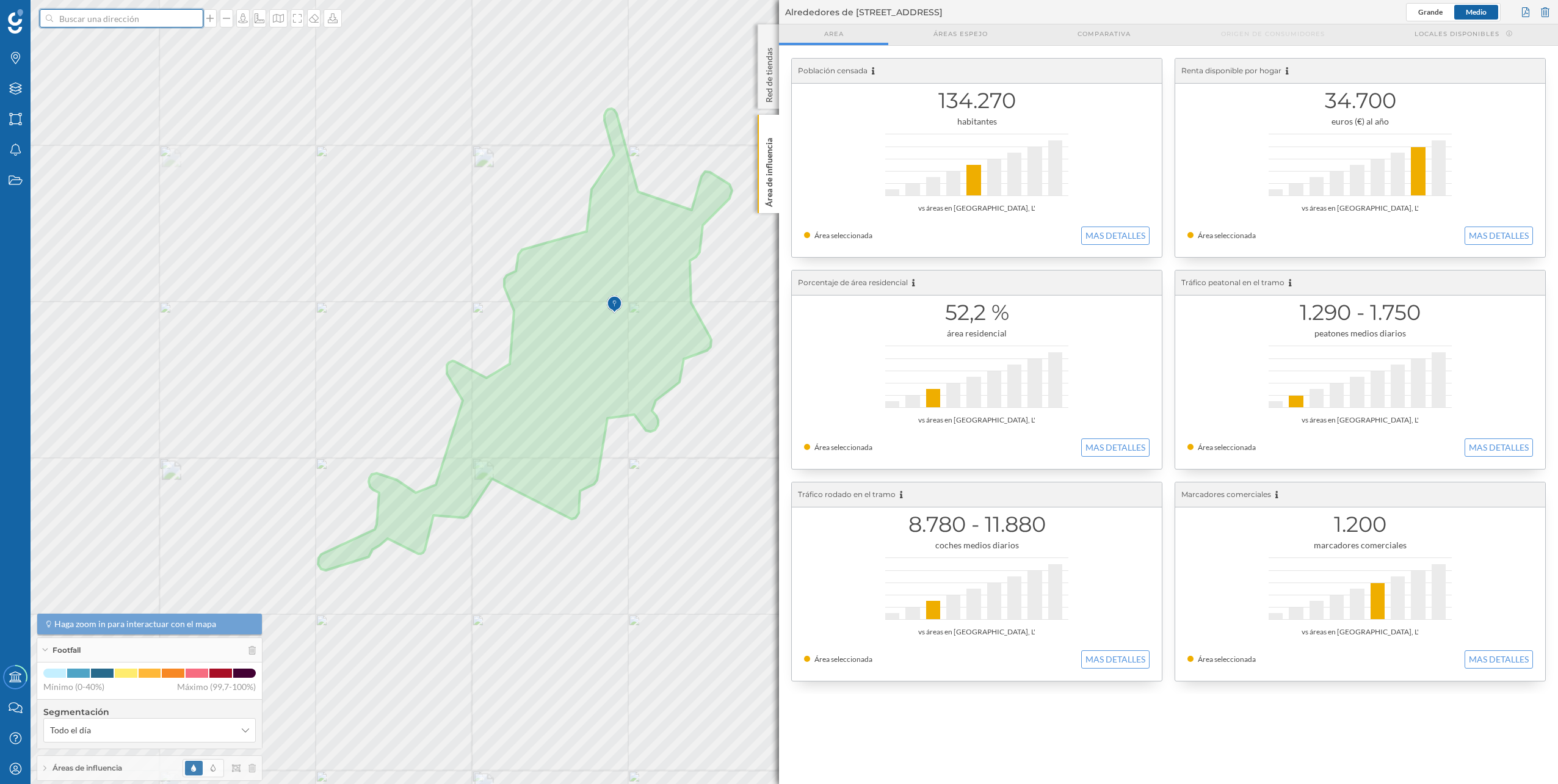
click at [130, 26] on input at bounding box center [121, 18] width 137 height 18
paste input "[STREET_ADDRESS]"
type input "[STREET_ADDRESS]"
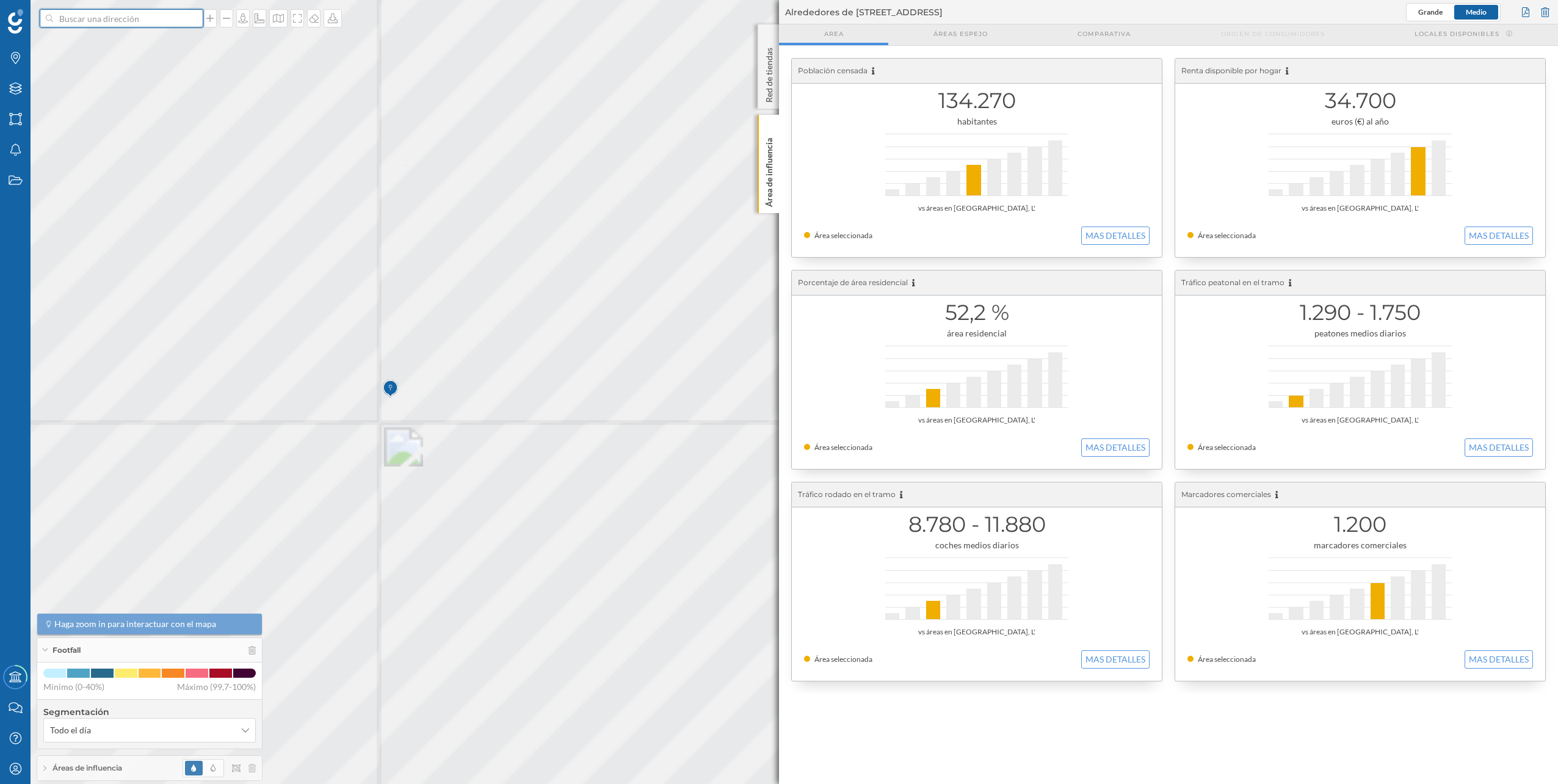
scroll to position [0, 0]
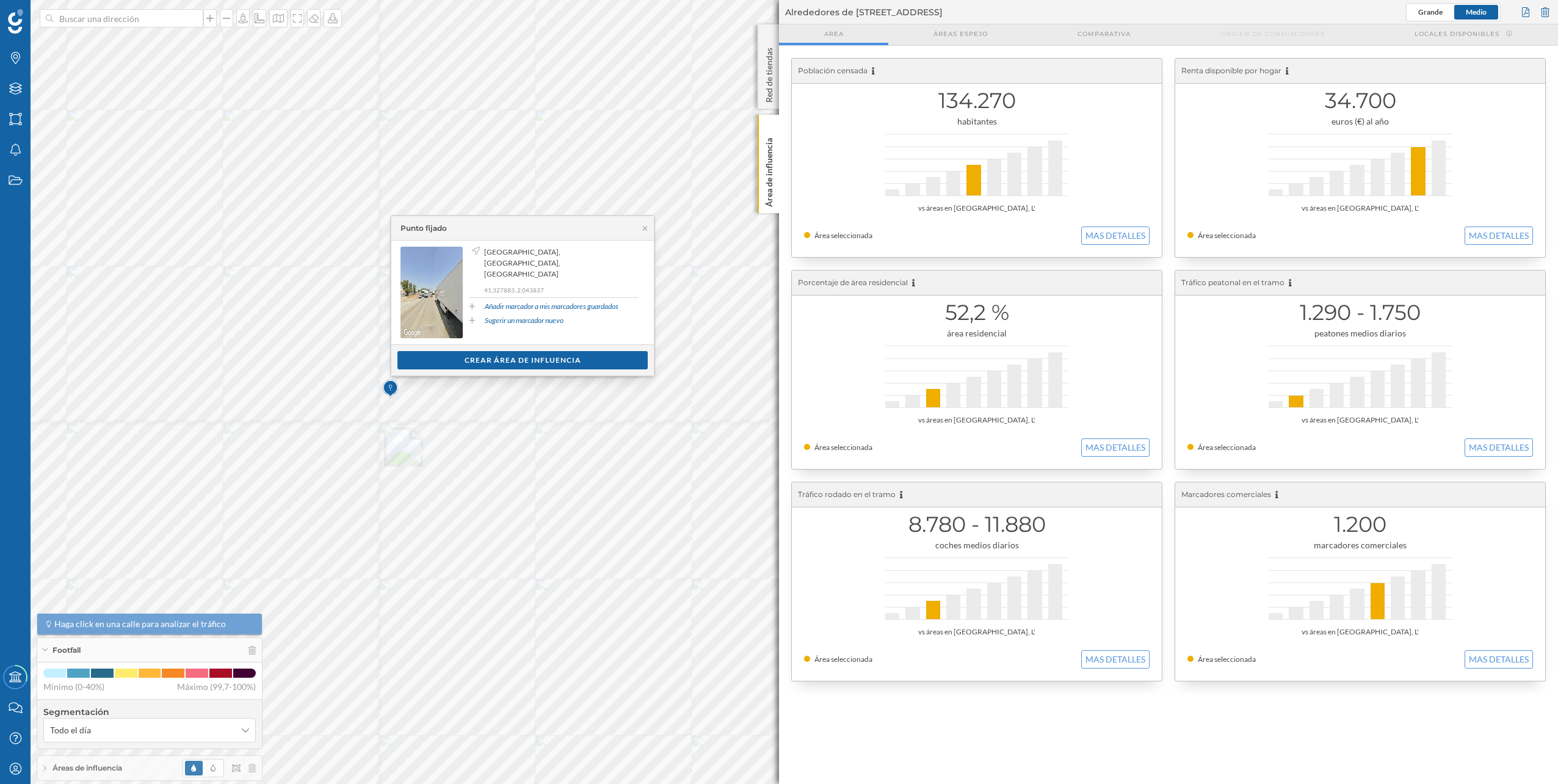
click at [514, 350] on div "Ver clientes Crear área de influencia" at bounding box center [522, 359] width 262 height 31
click at [517, 355] on div "Crear área de influencia" at bounding box center [523, 359] width 250 height 18
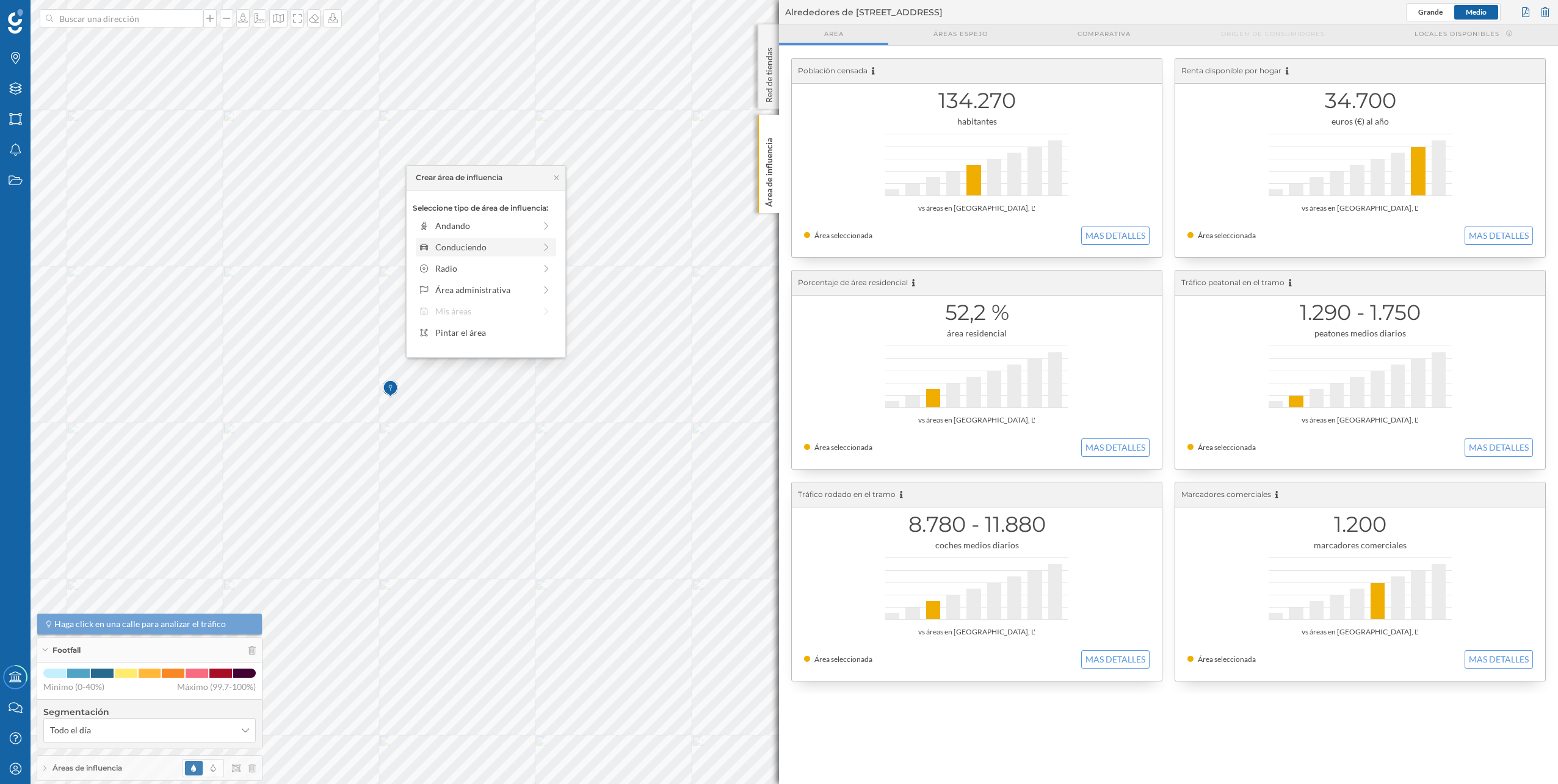
click at [490, 239] on div "Conduciendo" at bounding box center [486, 247] width 140 height 18
click at [444, 239] on div at bounding box center [443, 240] width 1 height 4
click at [485, 336] on div "Crear área de influencia" at bounding box center [486, 334] width 146 height 18
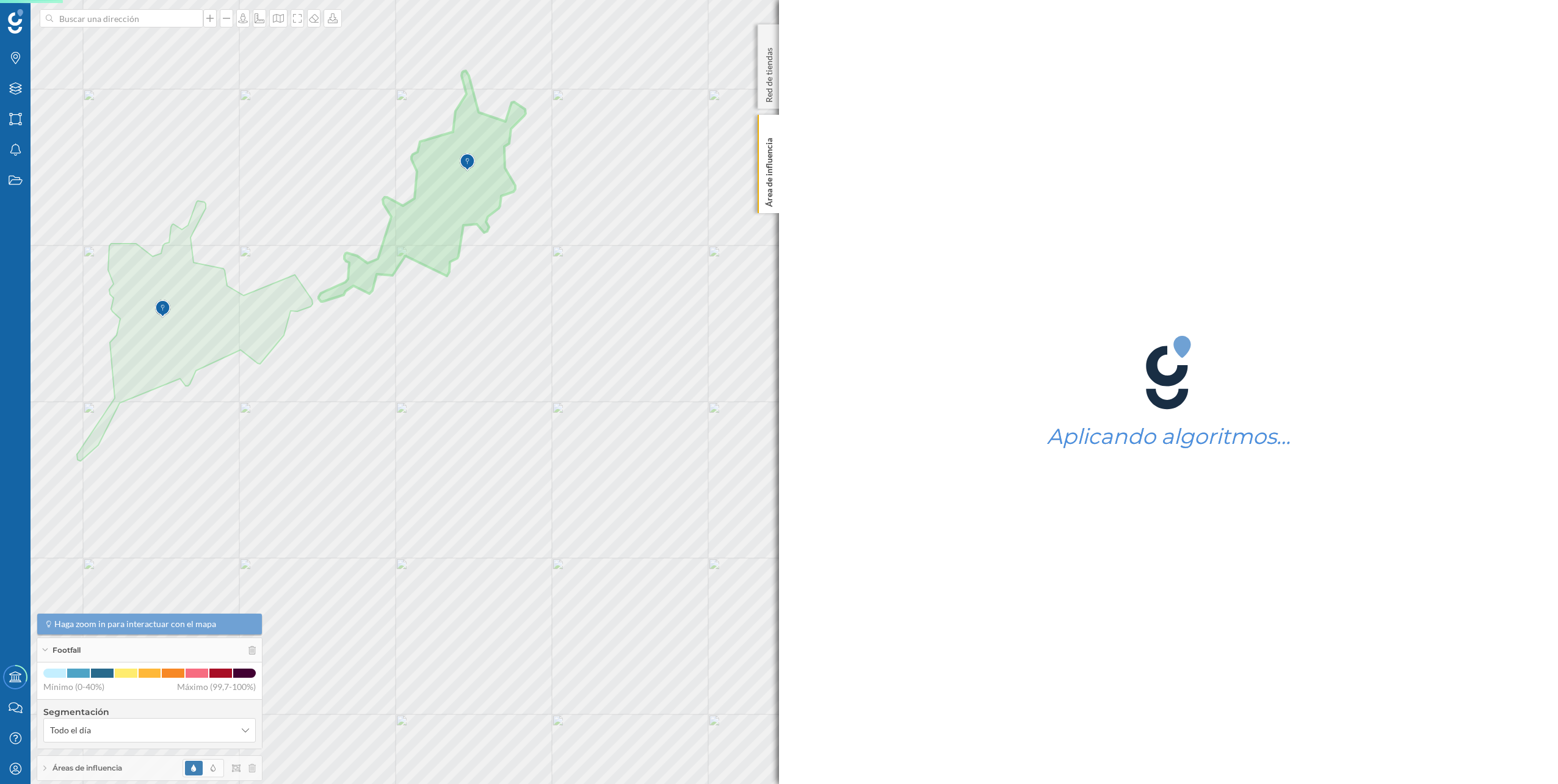
click at [113, 761] on div "Áreas de influencia" at bounding box center [149, 768] width 225 height 24
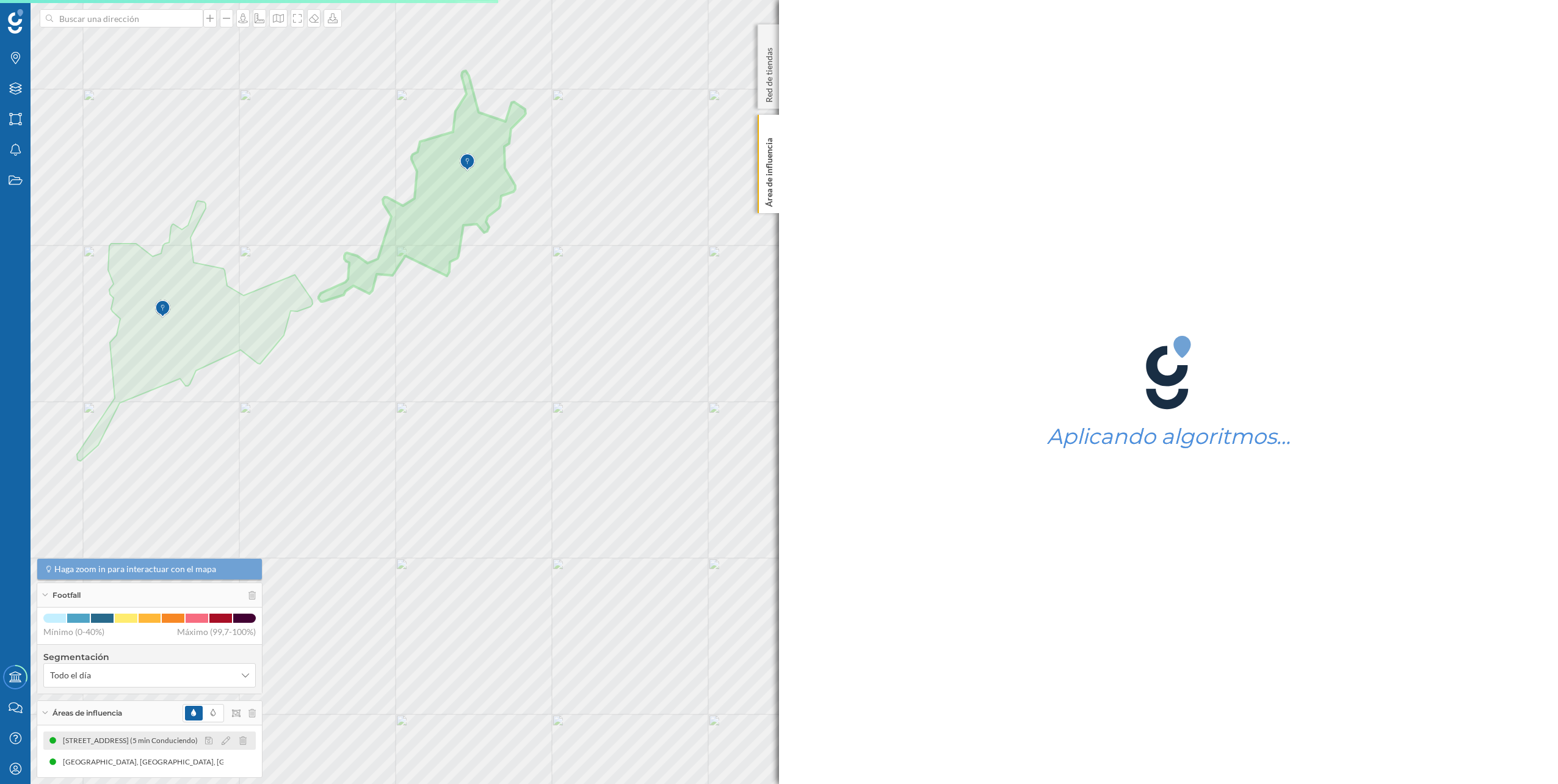
click at [247, 741] on div at bounding box center [229, 740] width 54 height 15
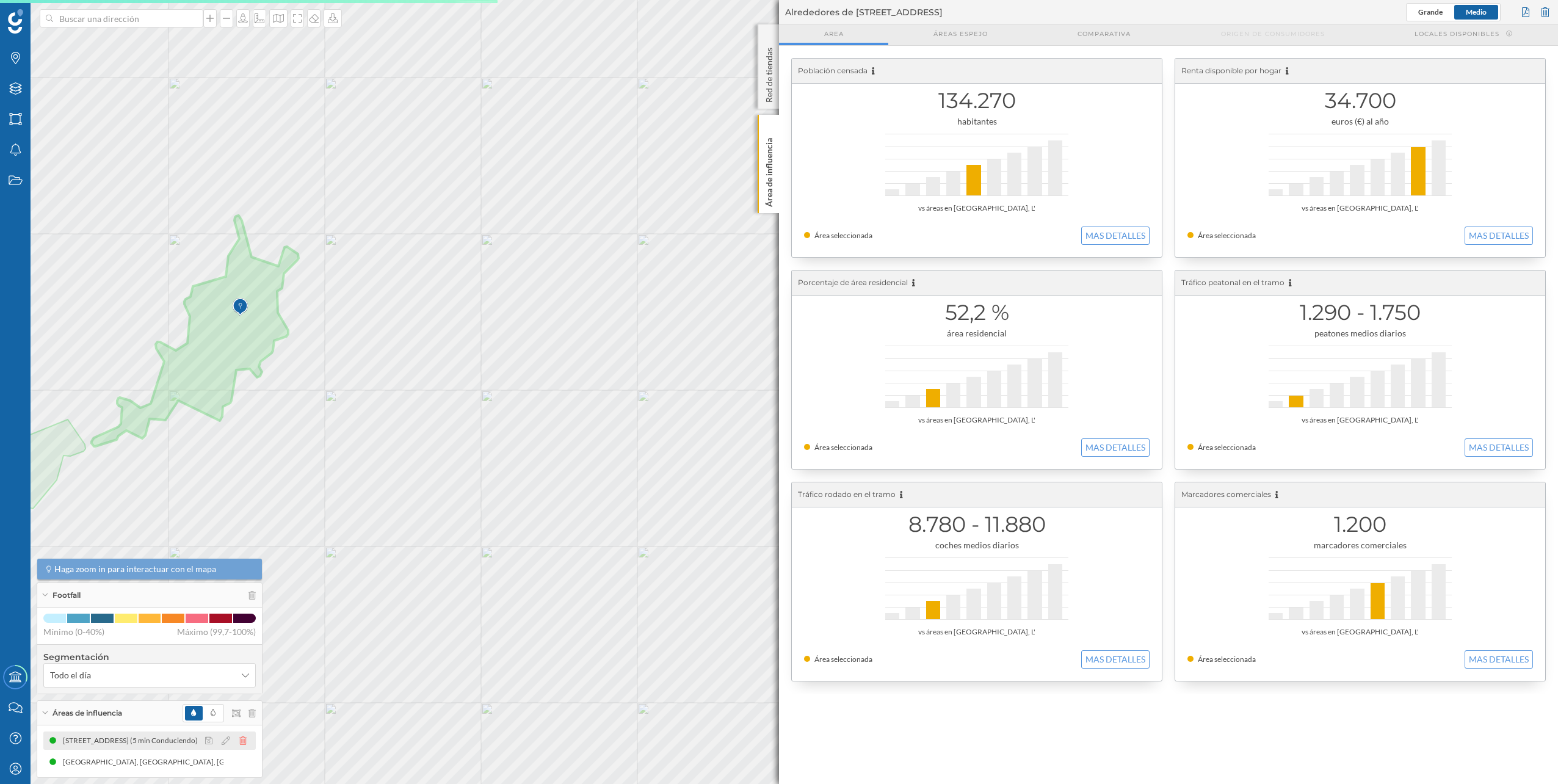
click at [241, 738] on icon at bounding box center [242, 740] width 7 height 8
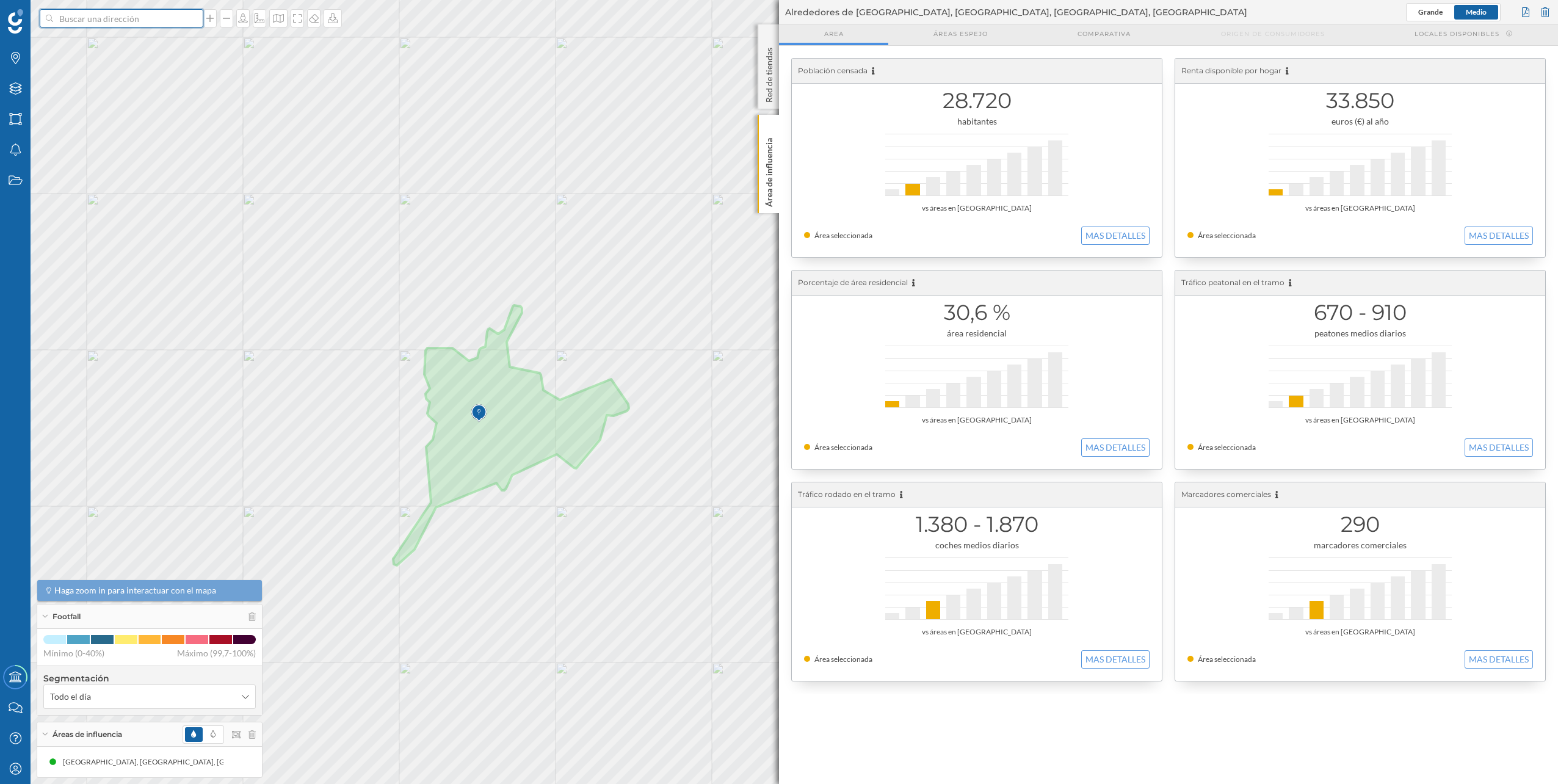
click at [162, 19] on input at bounding box center [121, 18] width 137 height 18
paste input "[STREET_ADDRESS]"
type input "[STREET_ADDRESS]"
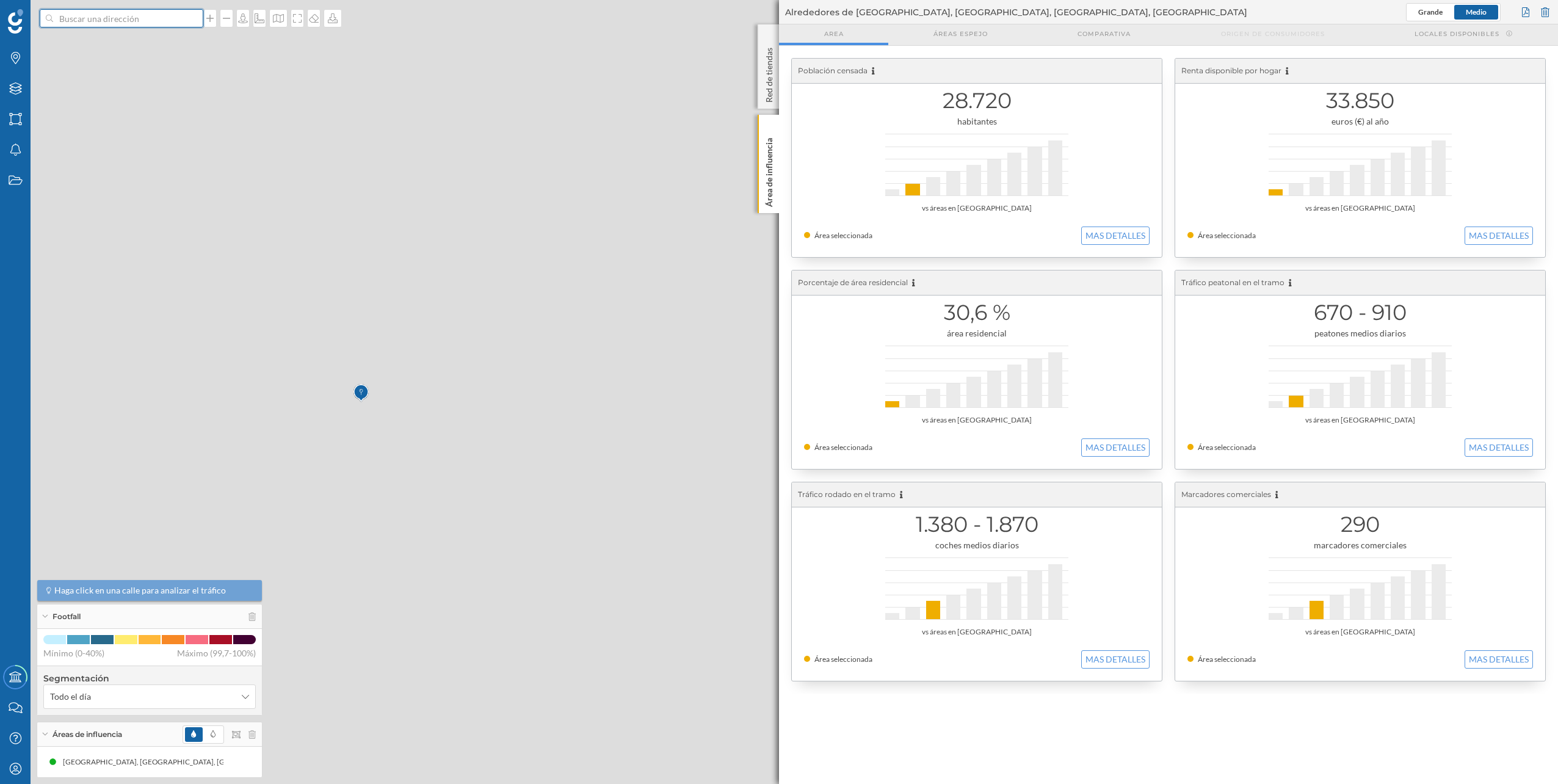
scroll to position [0, 0]
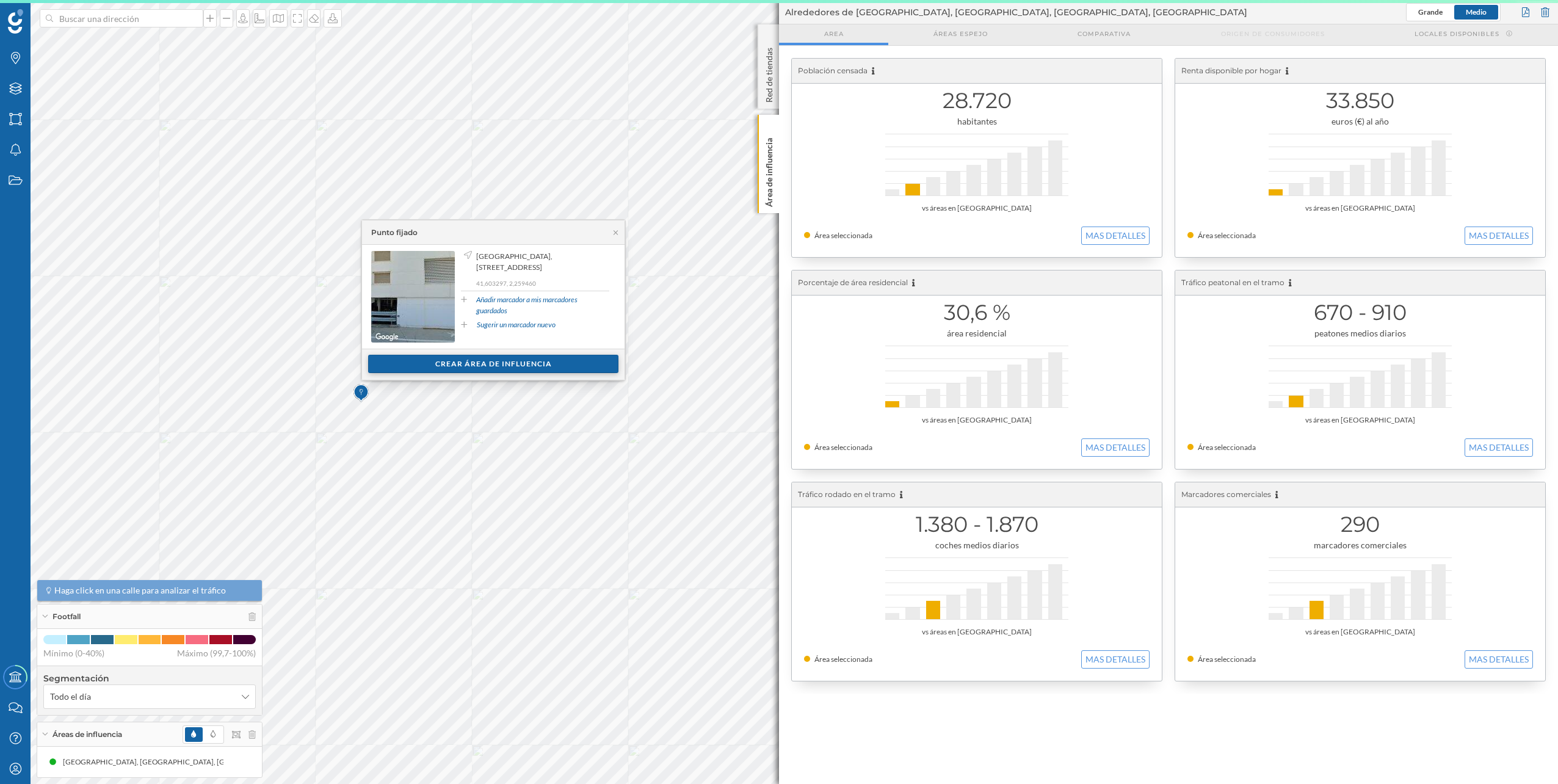
click at [444, 362] on div "Crear área de influencia" at bounding box center [493, 363] width 250 height 18
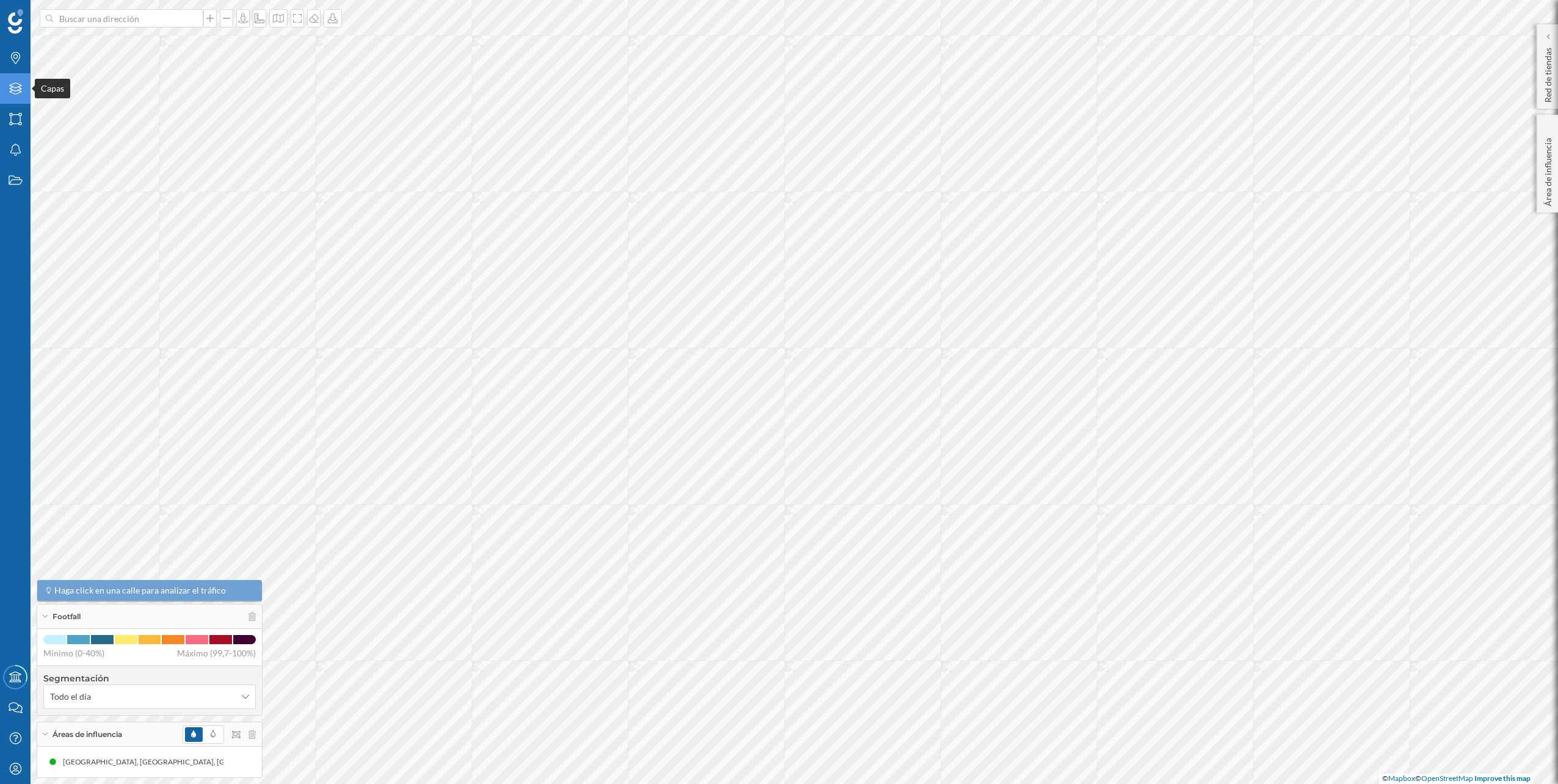
click at [15, 82] on div "Capas" at bounding box center [15, 88] width 30 height 30
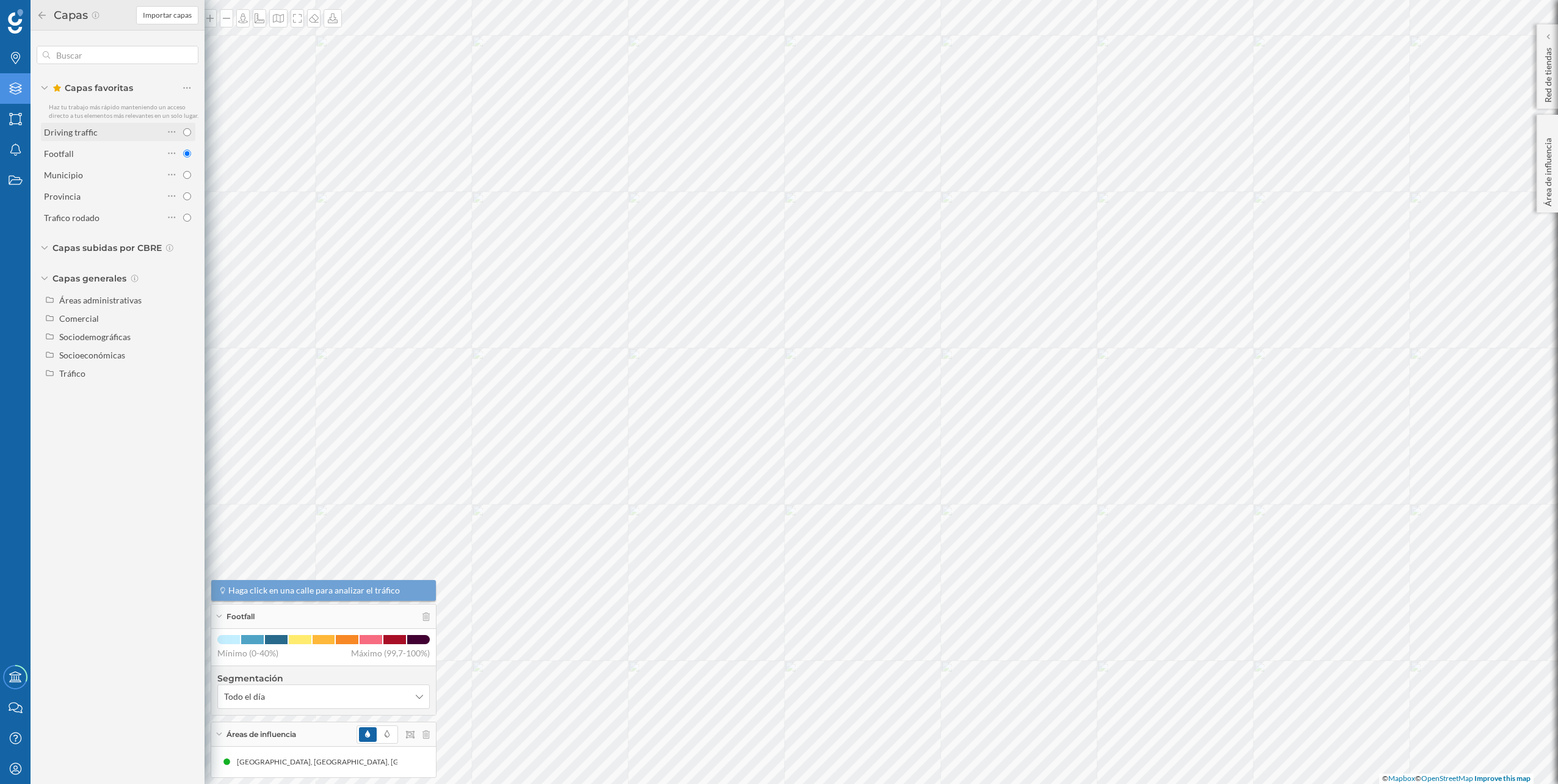
click at [125, 137] on div "Driving traffic" at bounding box center [104, 132] width 120 height 13
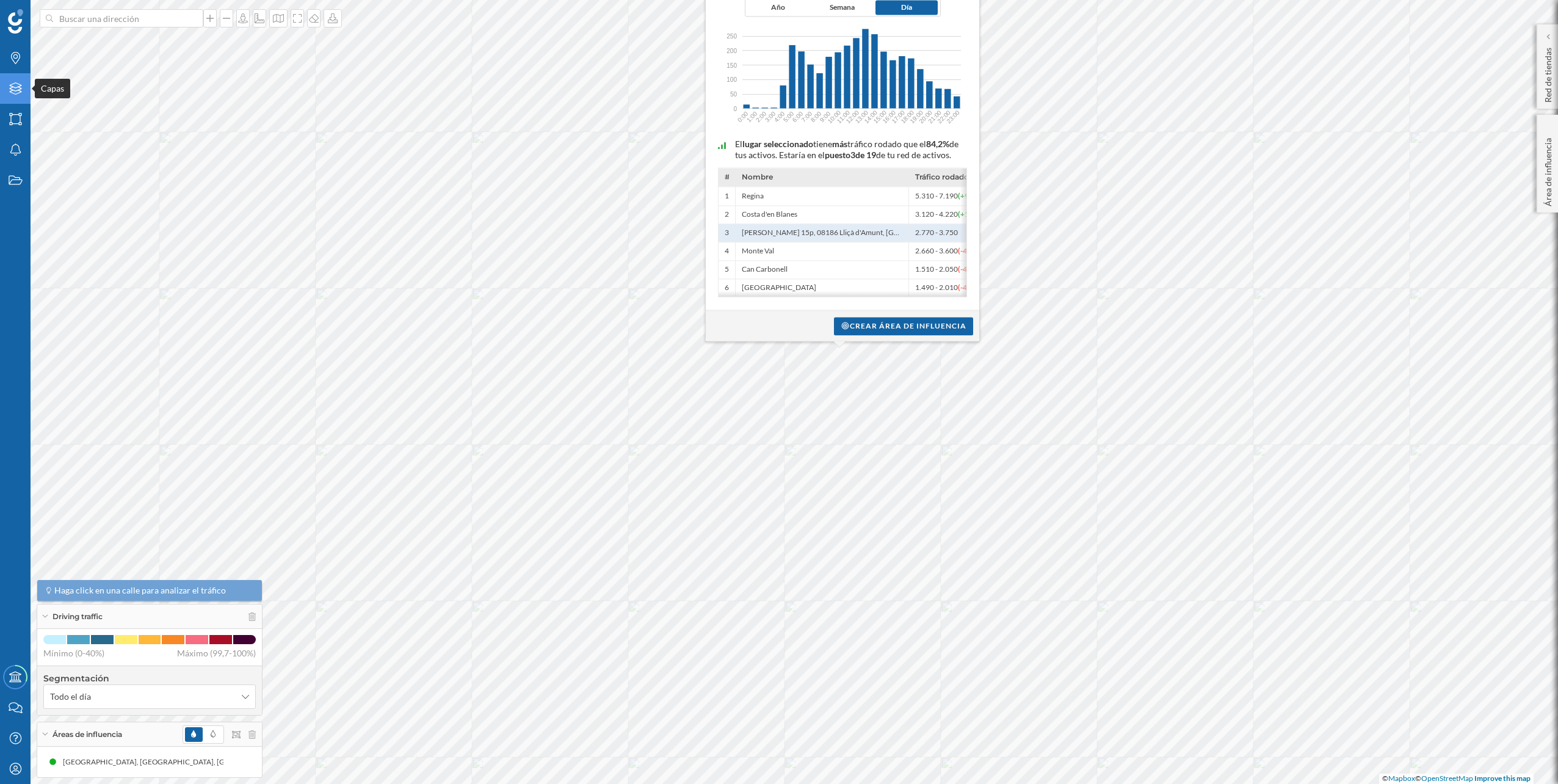
click at [19, 88] on icon at bounding box center [15, 88] width 12 height 12
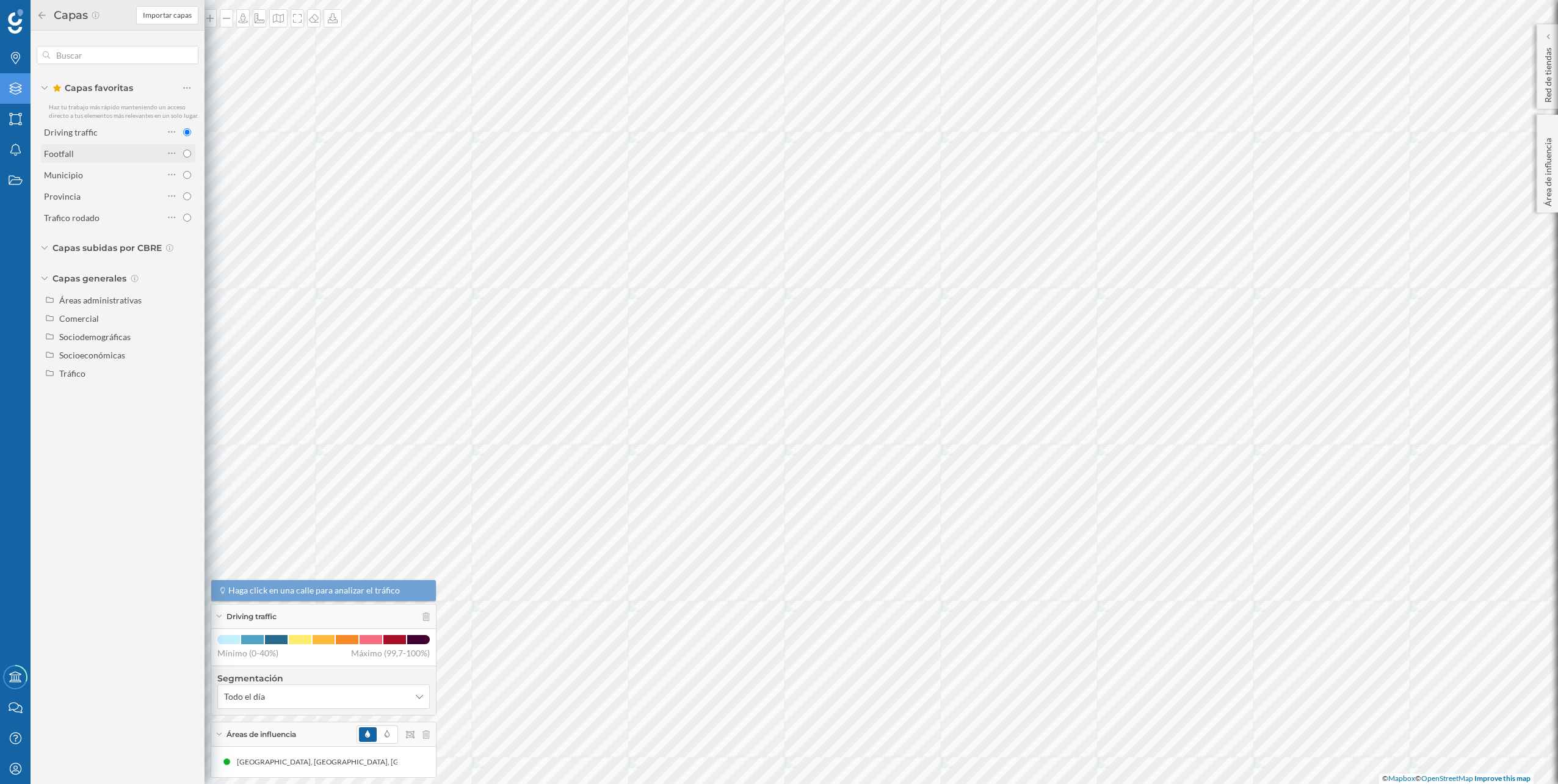
click at [111, 147] on div "Footfall" at bounding box center [104, 153] width 120 height 13
